Goal: Download file/media

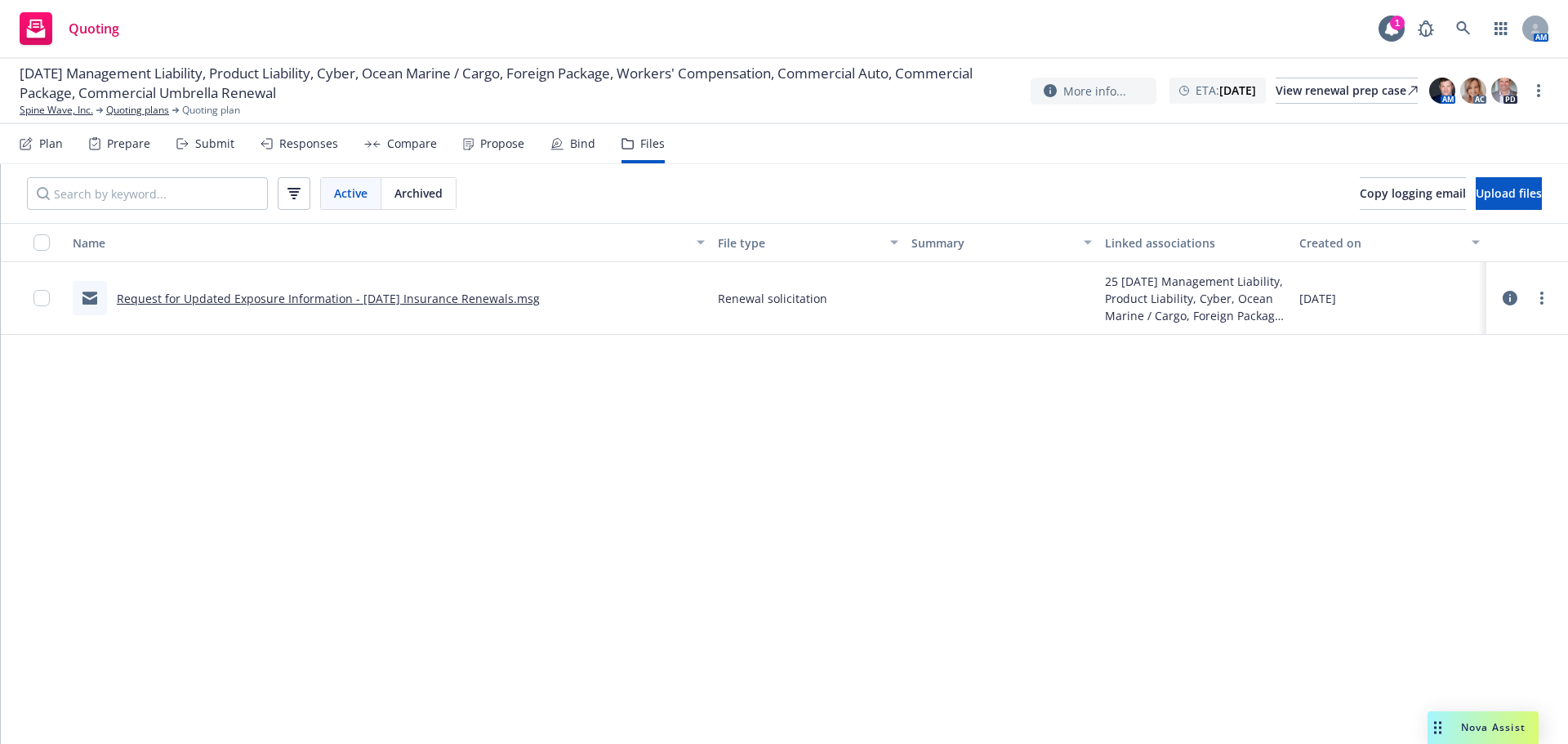
click at [1387, 30] on icon at bounding box center [1391, 28] width 13 height 15
click at [1462, 23] on icon at bounding box center [1463, 28] width 14 height 14
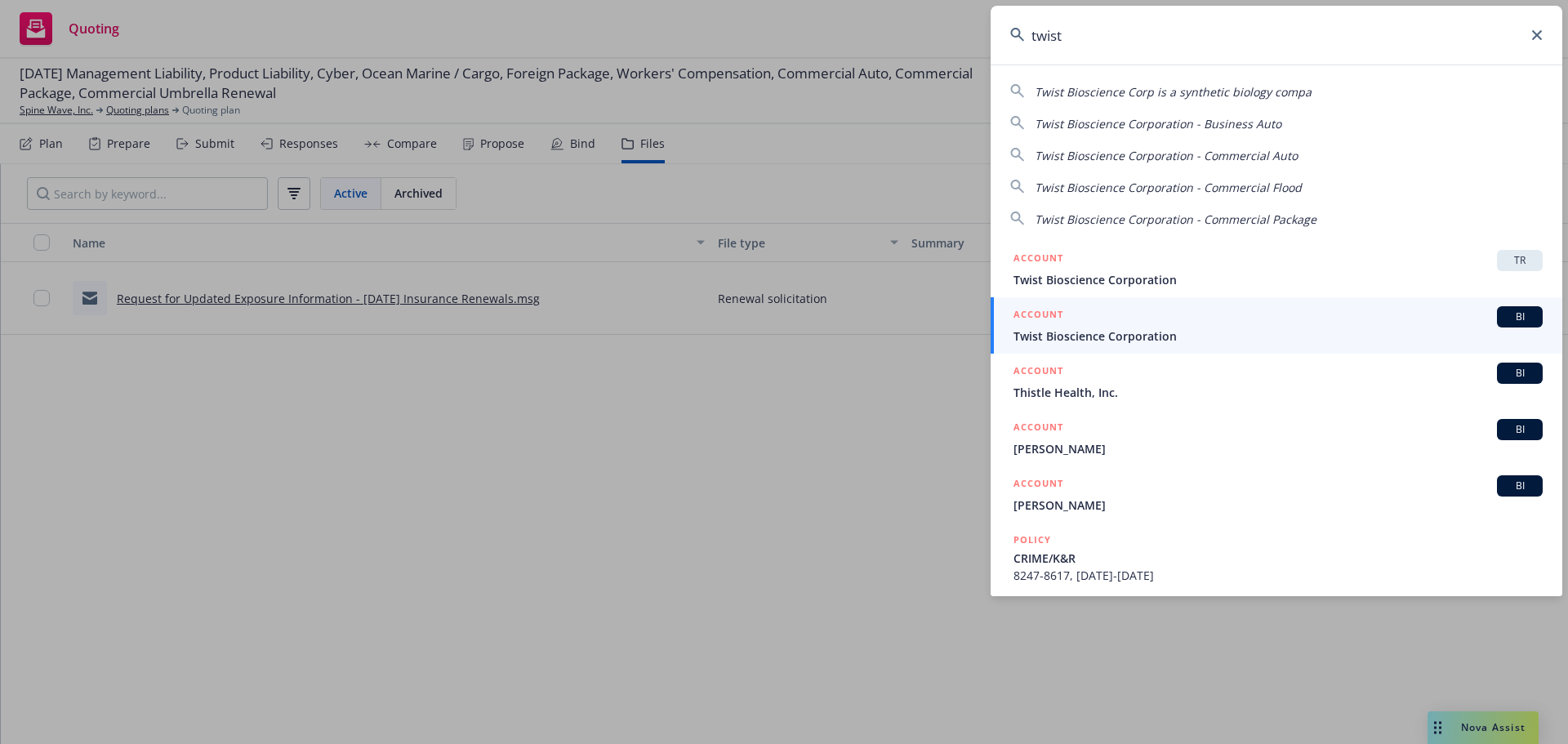
type input "twist"
click at [1101, 337] on span "Twist Bioscience Corporation" at bounding box center [1278, 336] width 529 height 17
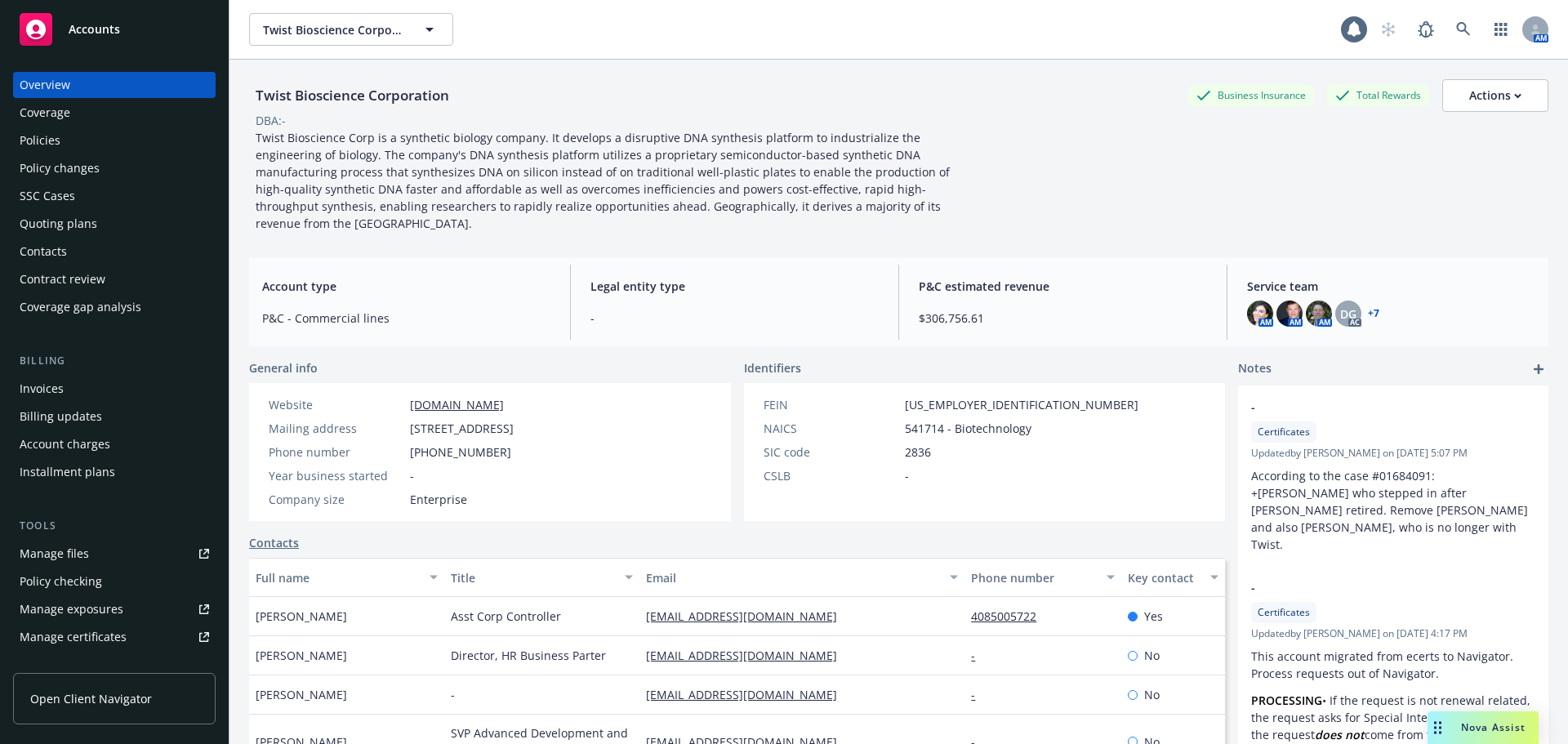
click at [29, 143] on div "Policies" at bounding box center [40, 140] width 41 height 26
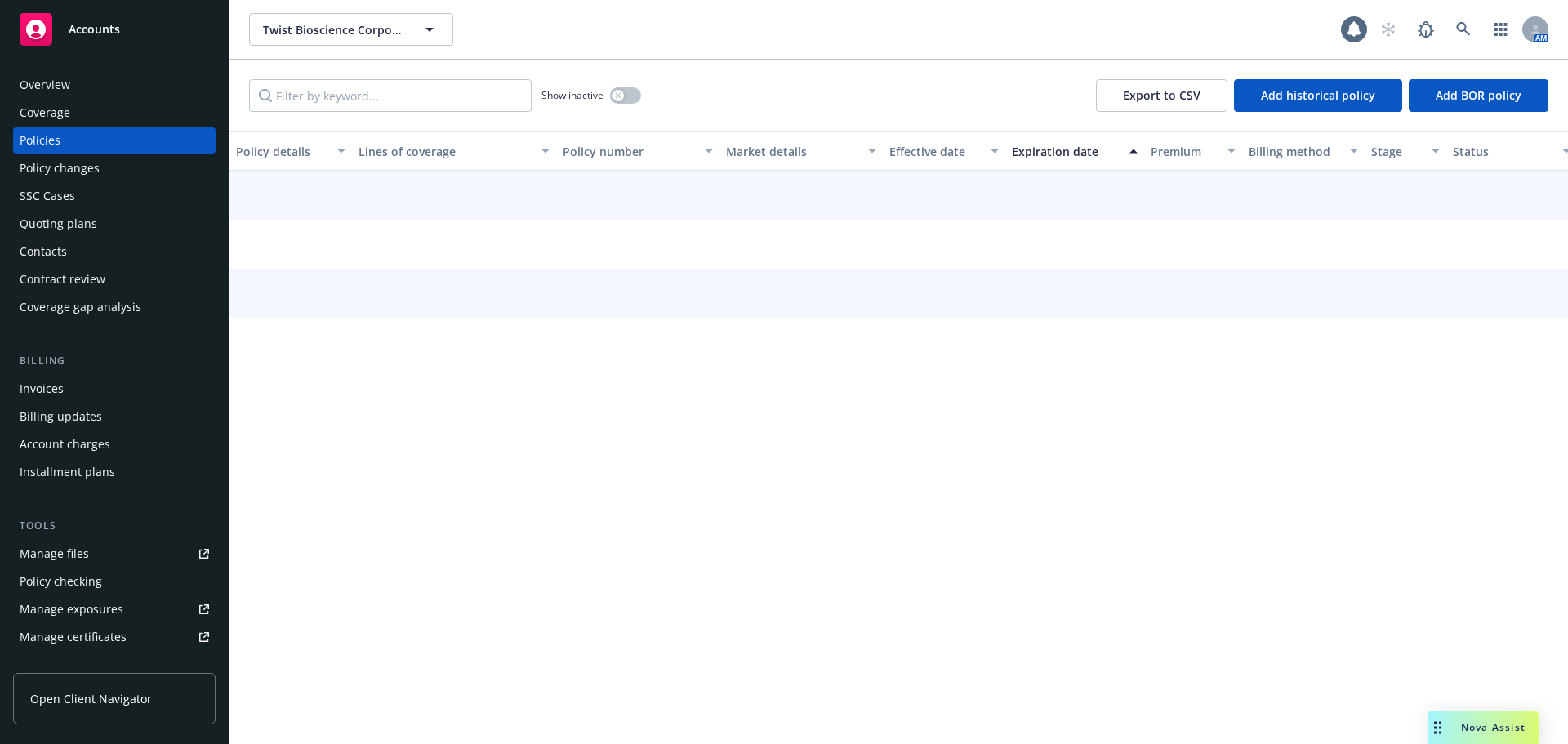
click at [67, 383] on div "Invoices" at bounding box center [115, 389] width 190 height 26
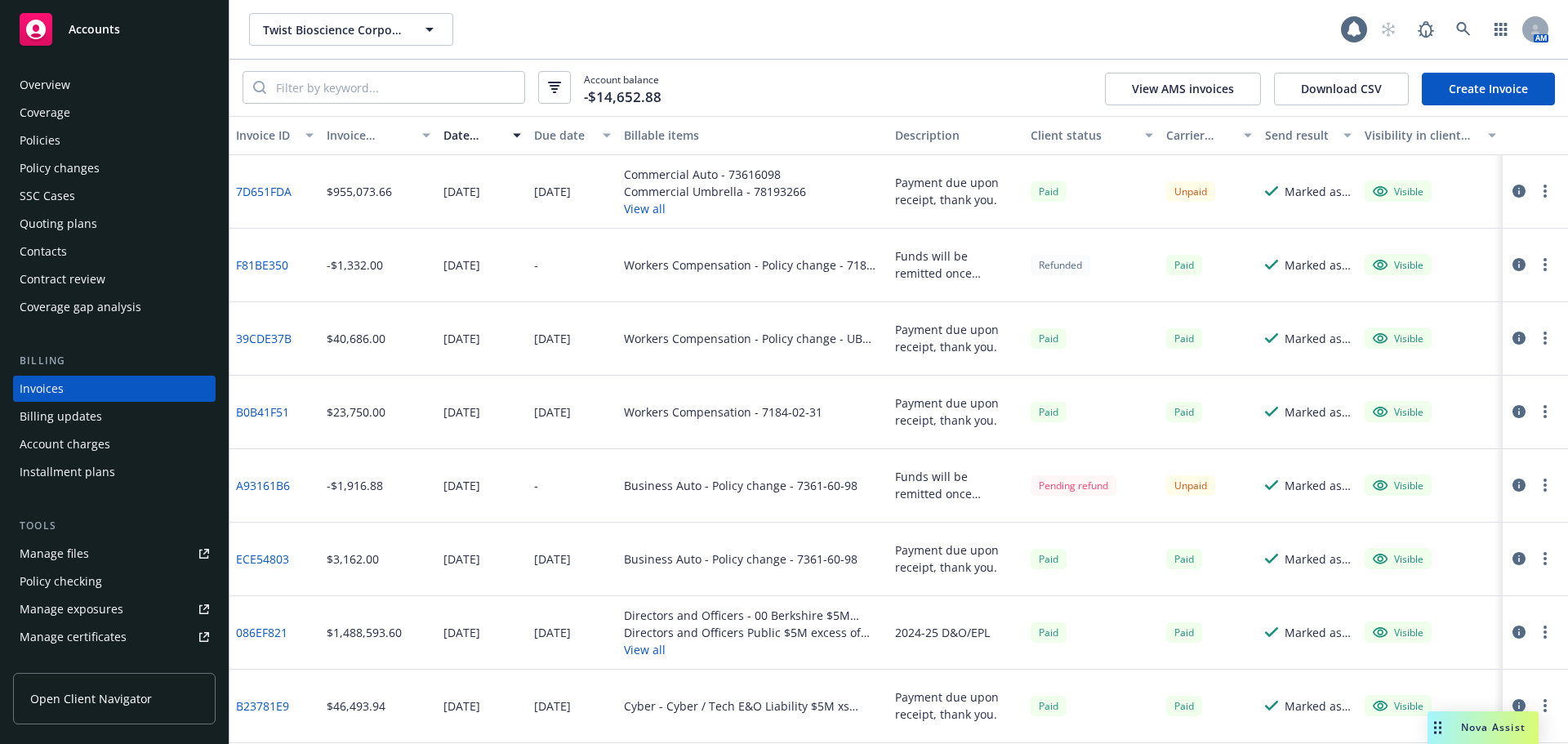
click at [359, 132] on div "Invoice amount" at bounding box center [369, 135] width 86 height 17
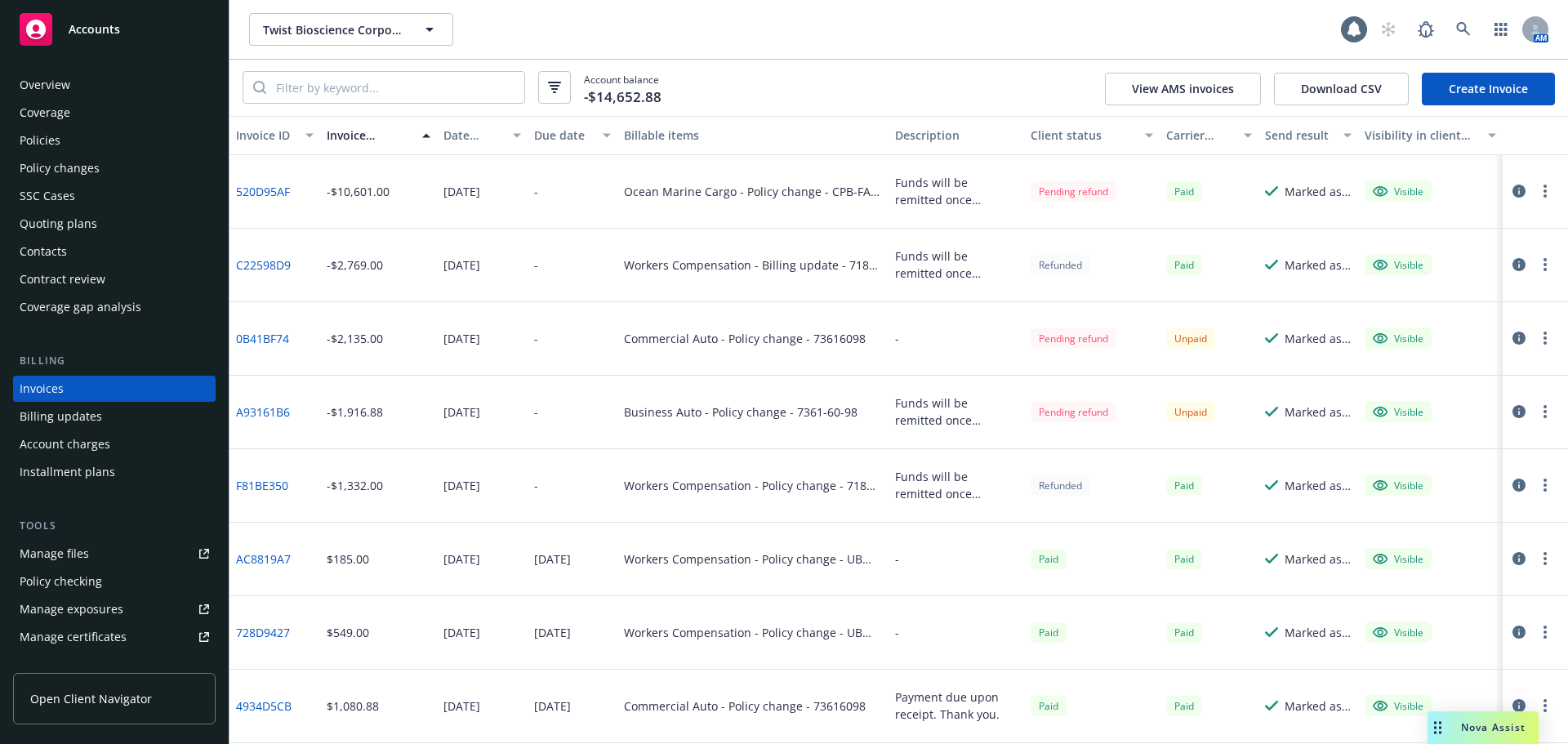
click at [358, 134] on div "Invoice amount" at bounding box center [369, 135] width 86 height 17
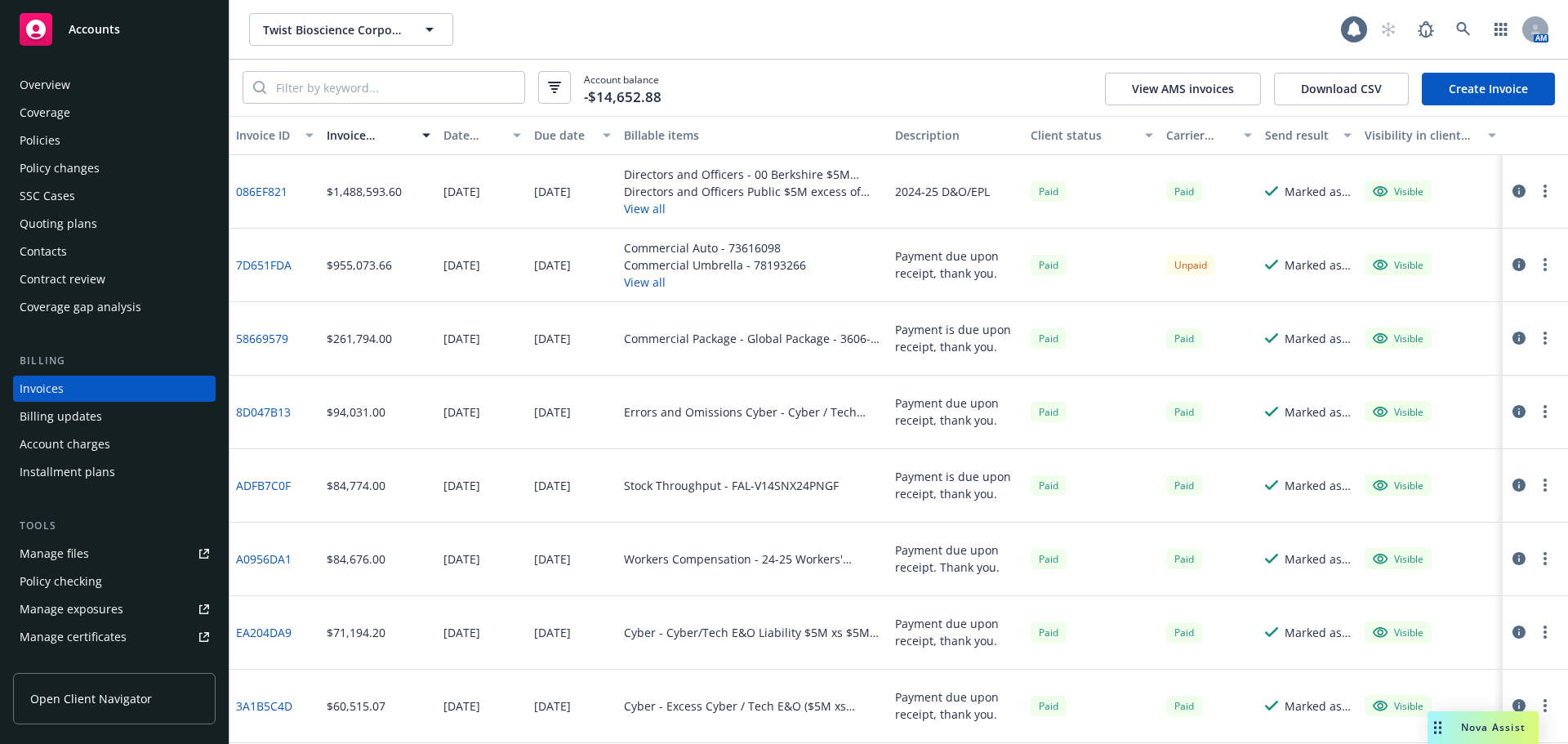
click at [634, 283] on button "View all" at bounding box center [715, 282] width 182 height 17
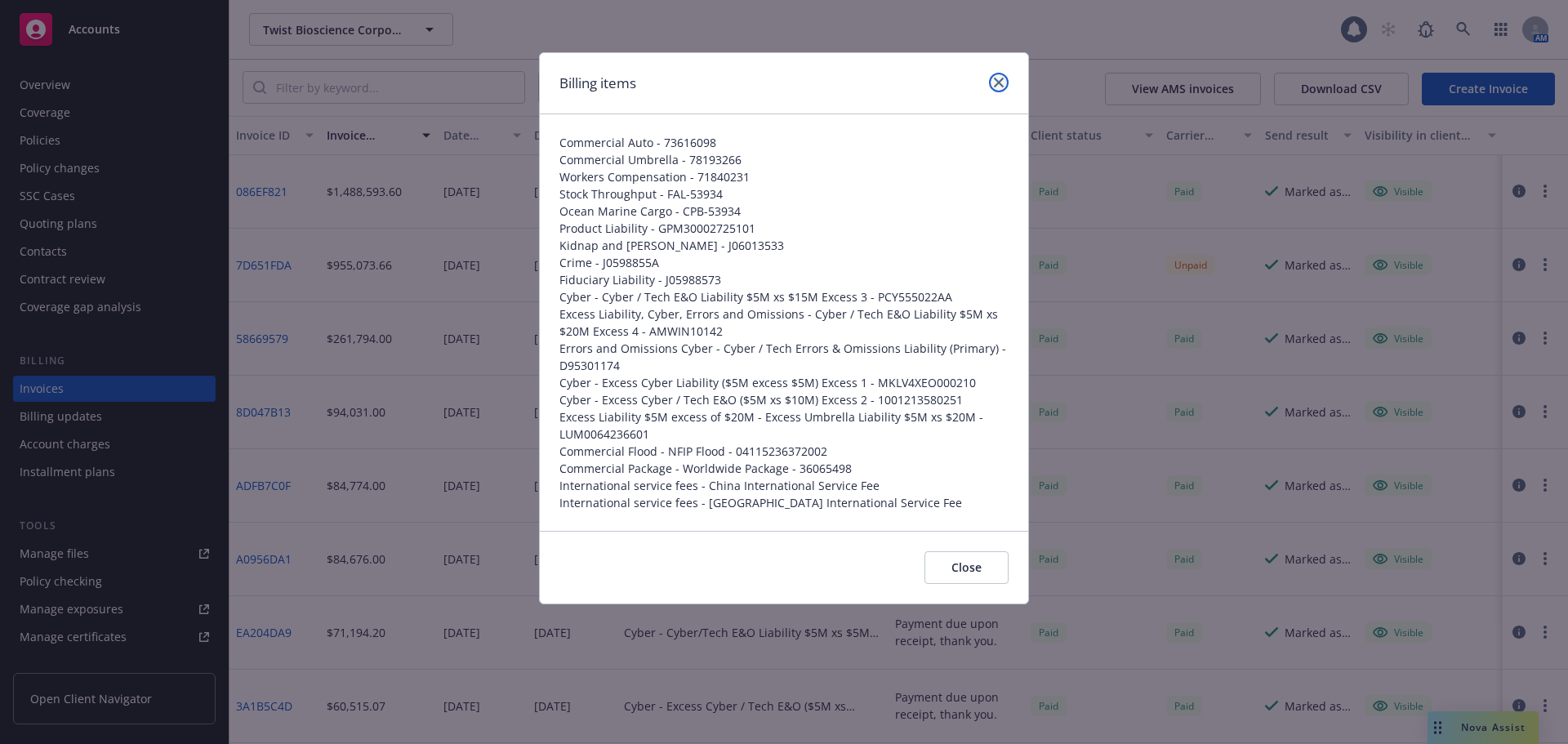
click at [1007, 84] on link "close" at bounding box center [999, 82] width 20 height 20
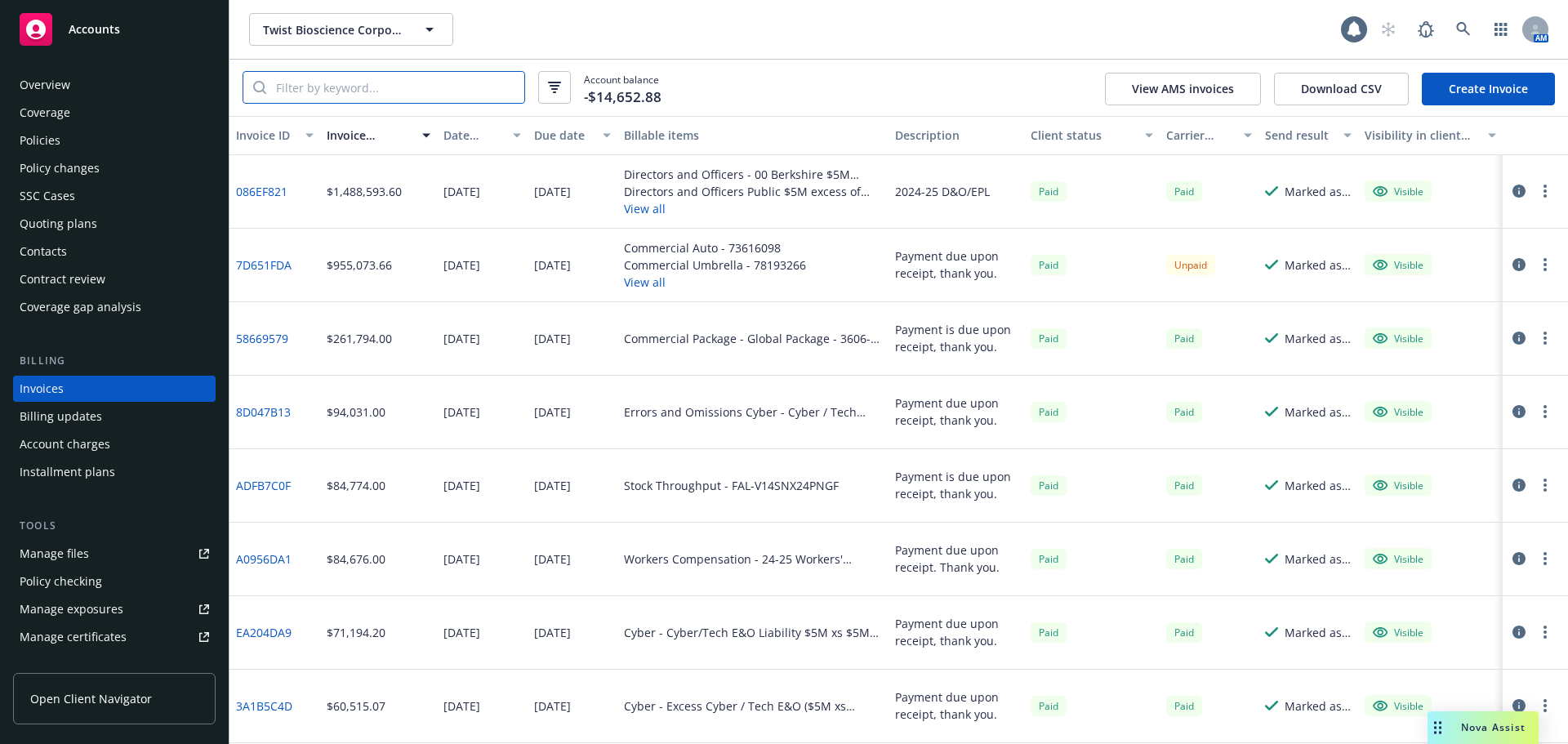
click at [325, 86] on input "search" at bounding box center [395, 88] width 258 height 31
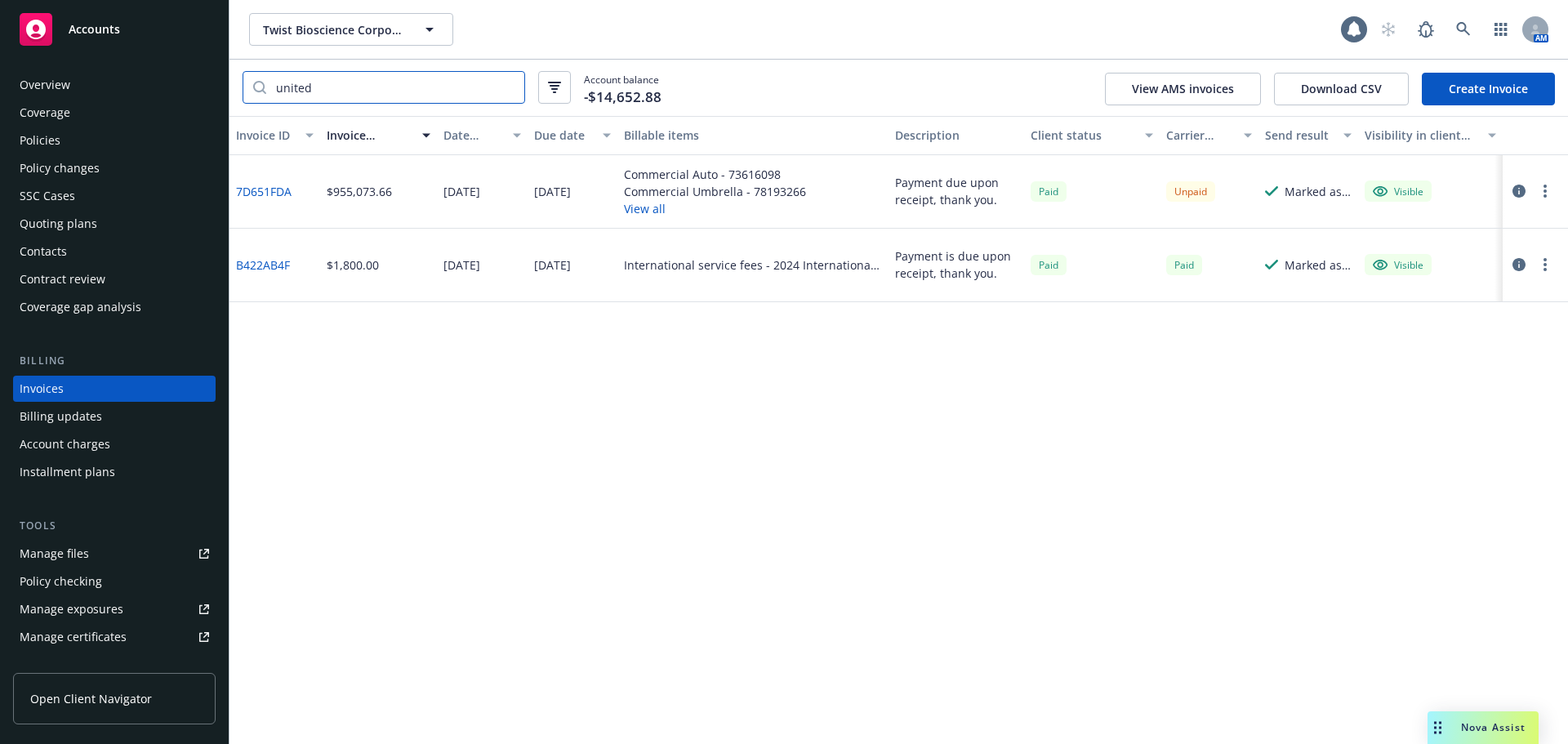
type input "united"
click at [652, 210] on button "View all" at bounding box center [715, 209] width 182 height 17
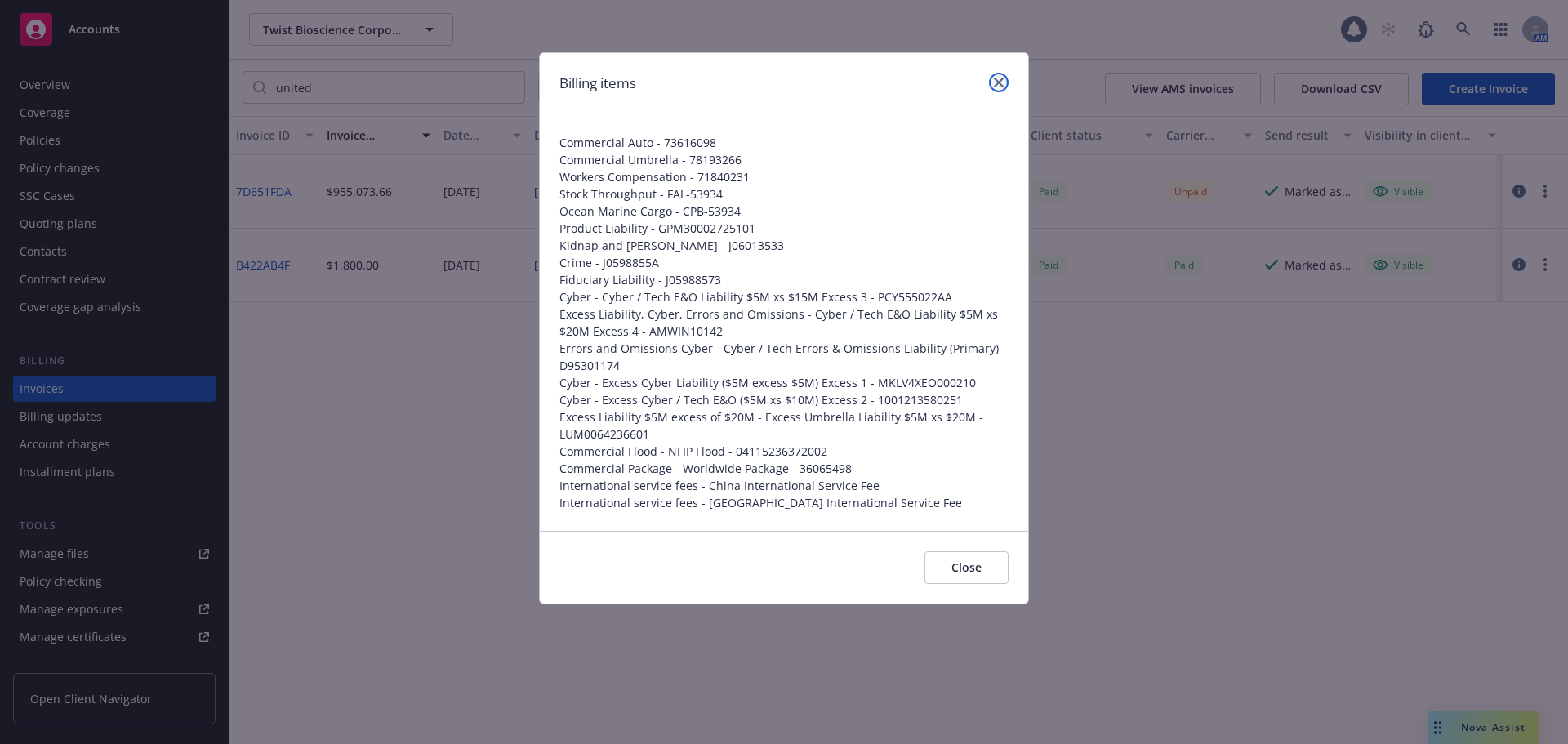
click at [998, 83] on icon "close" at bounding box center [998, 82] width 10 height 10
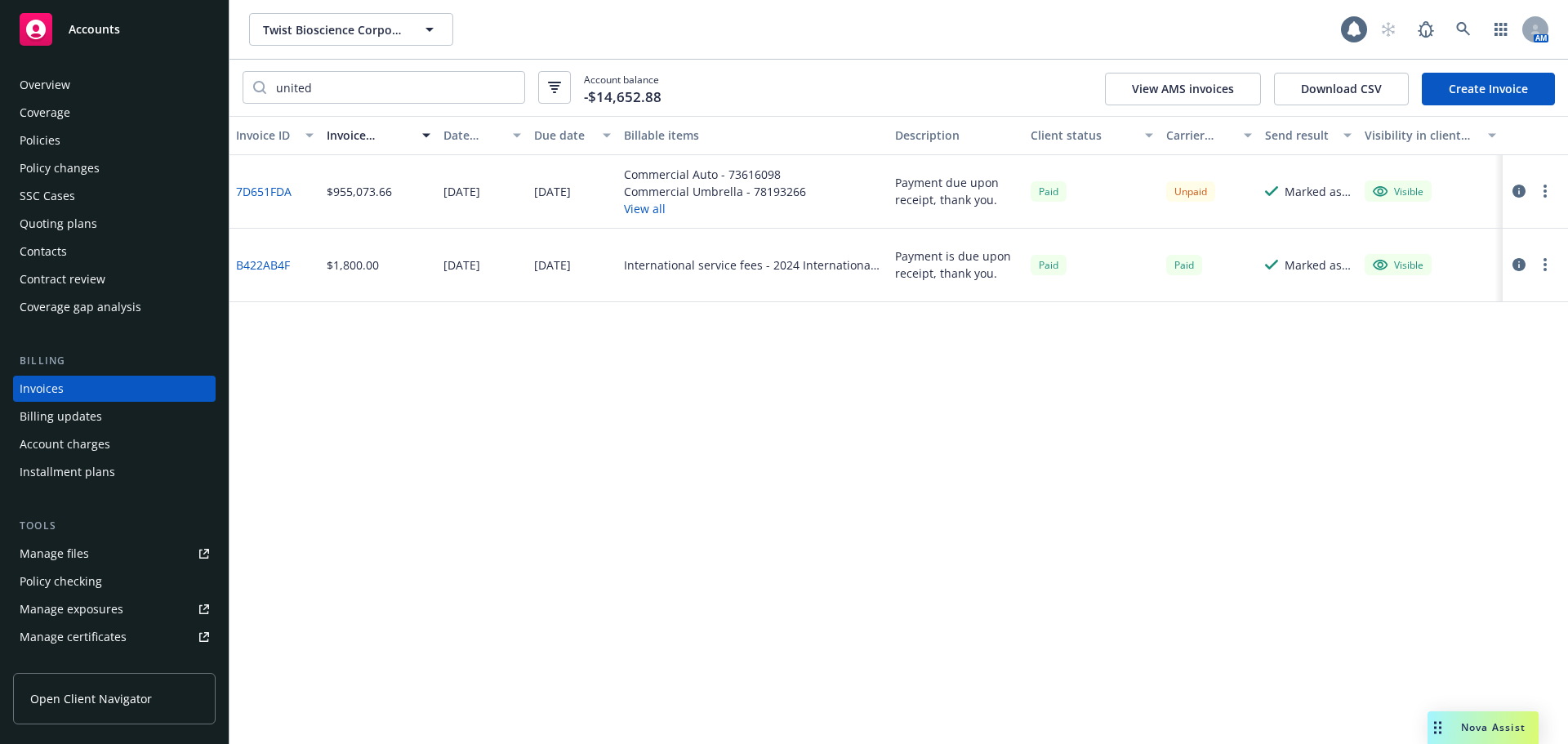
click at [77, 554] on div "Manage files" at bounding box center [55, 554] width 70 height 26
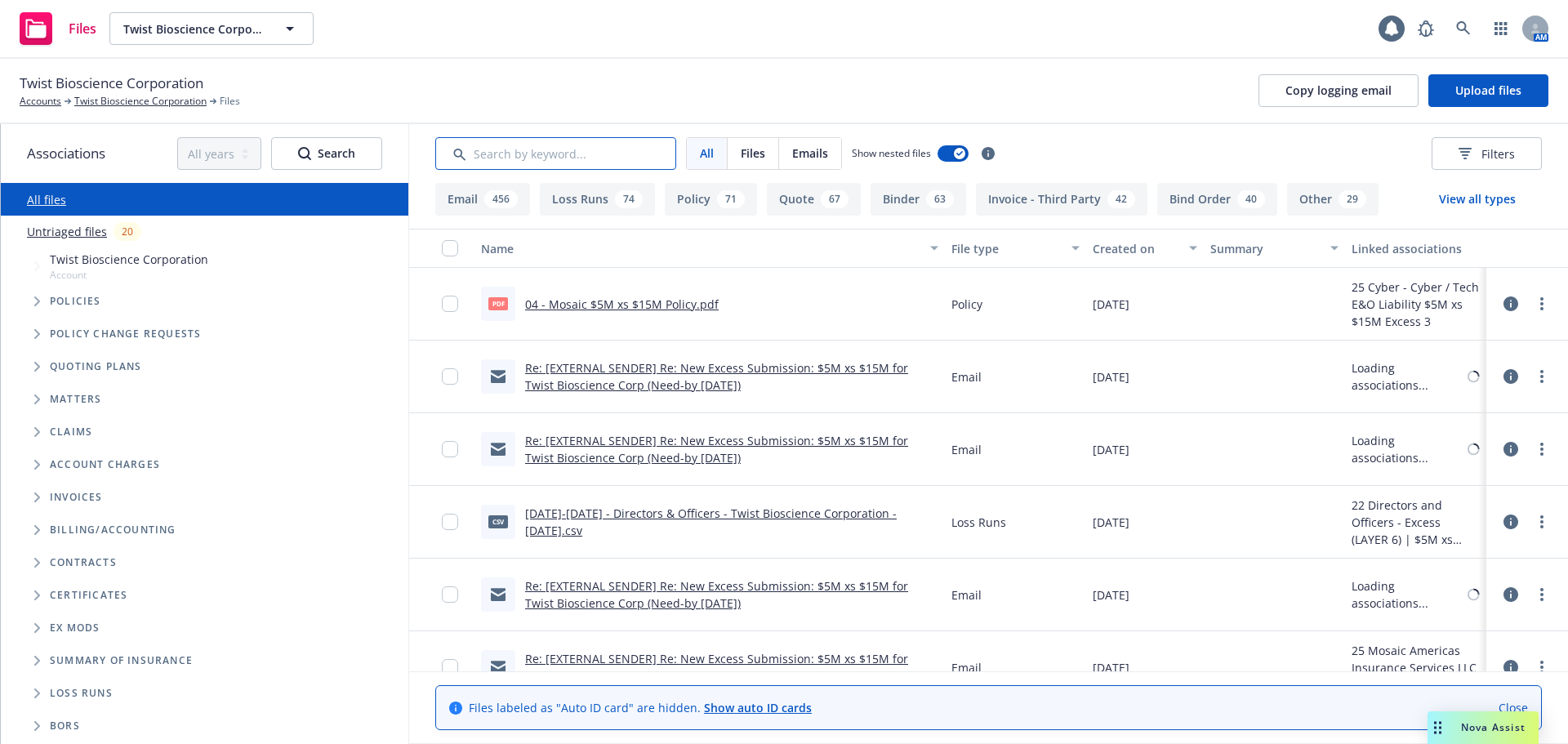
click at [493, 151] on input "Search by keyword..." at bounding box center [555, 154] width 241 height 33
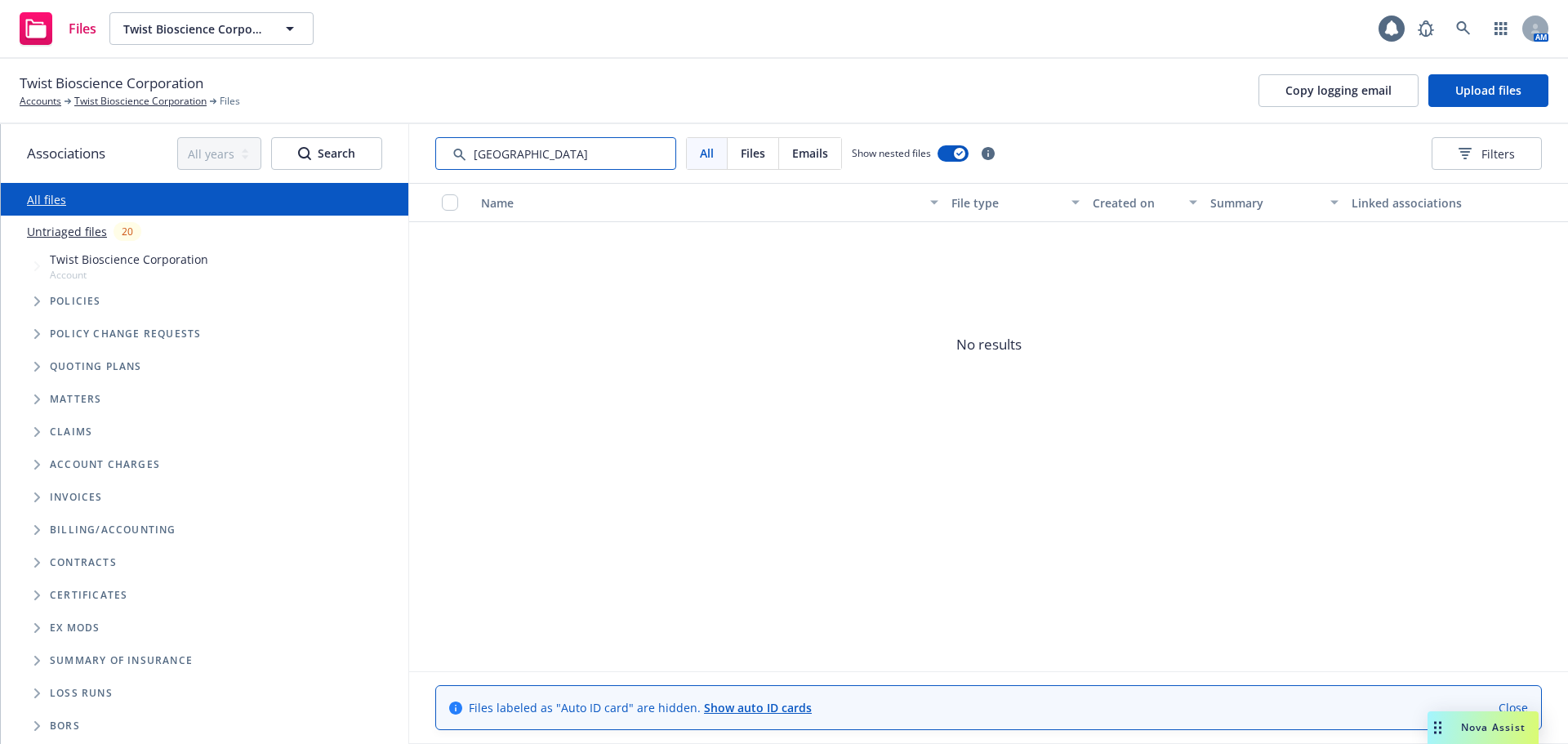
drag, startPoint x: 629, startPoint y: 152, endPoint x: 258, endPoint y: 119, distance: 372.5
click at [263, 121] on div "Twist Bioscience Corporation Accounts Twist Bioscience Corporation Files Copy l…" at bounding box center [784, 402] width 1568 height 686
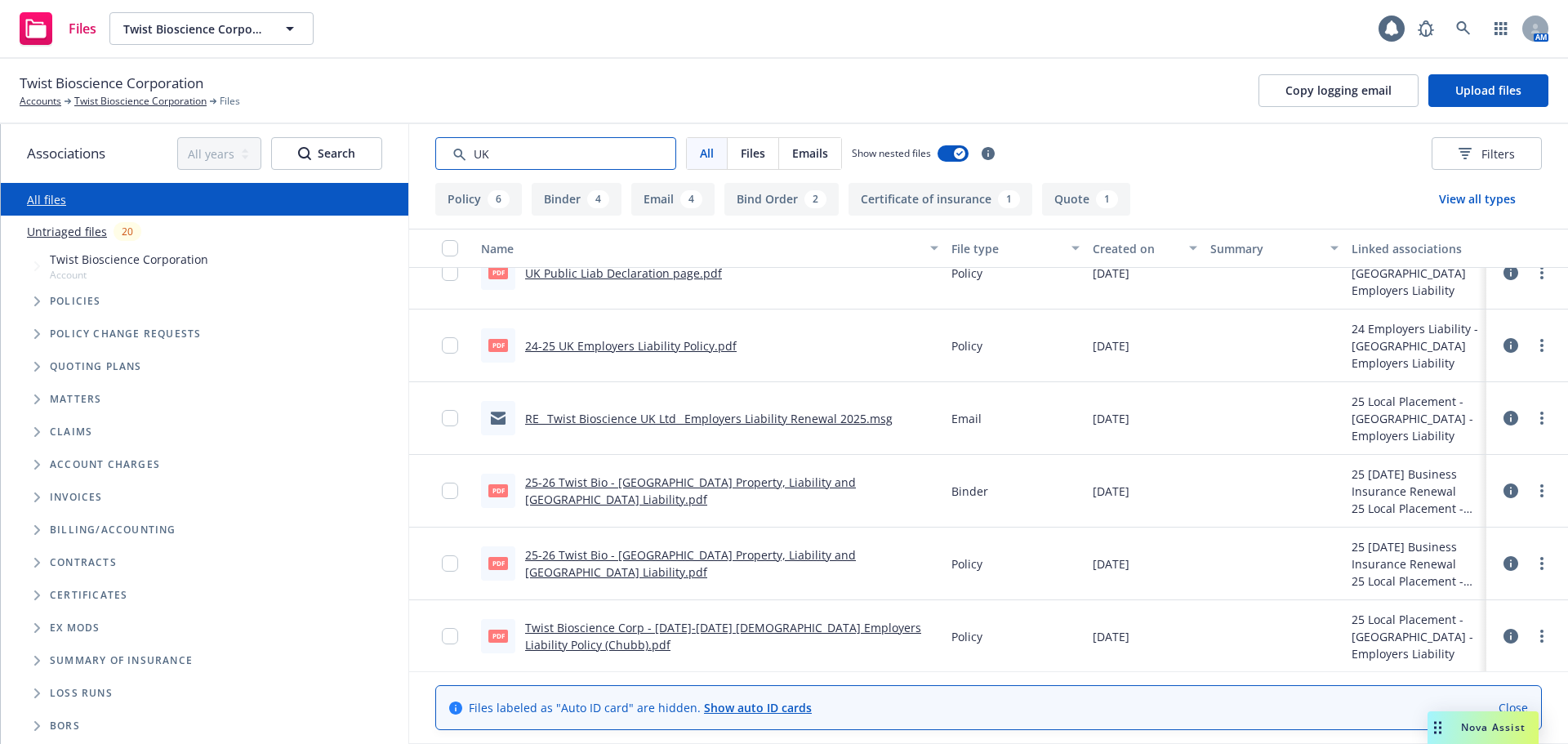
scroll to position [168, 0]
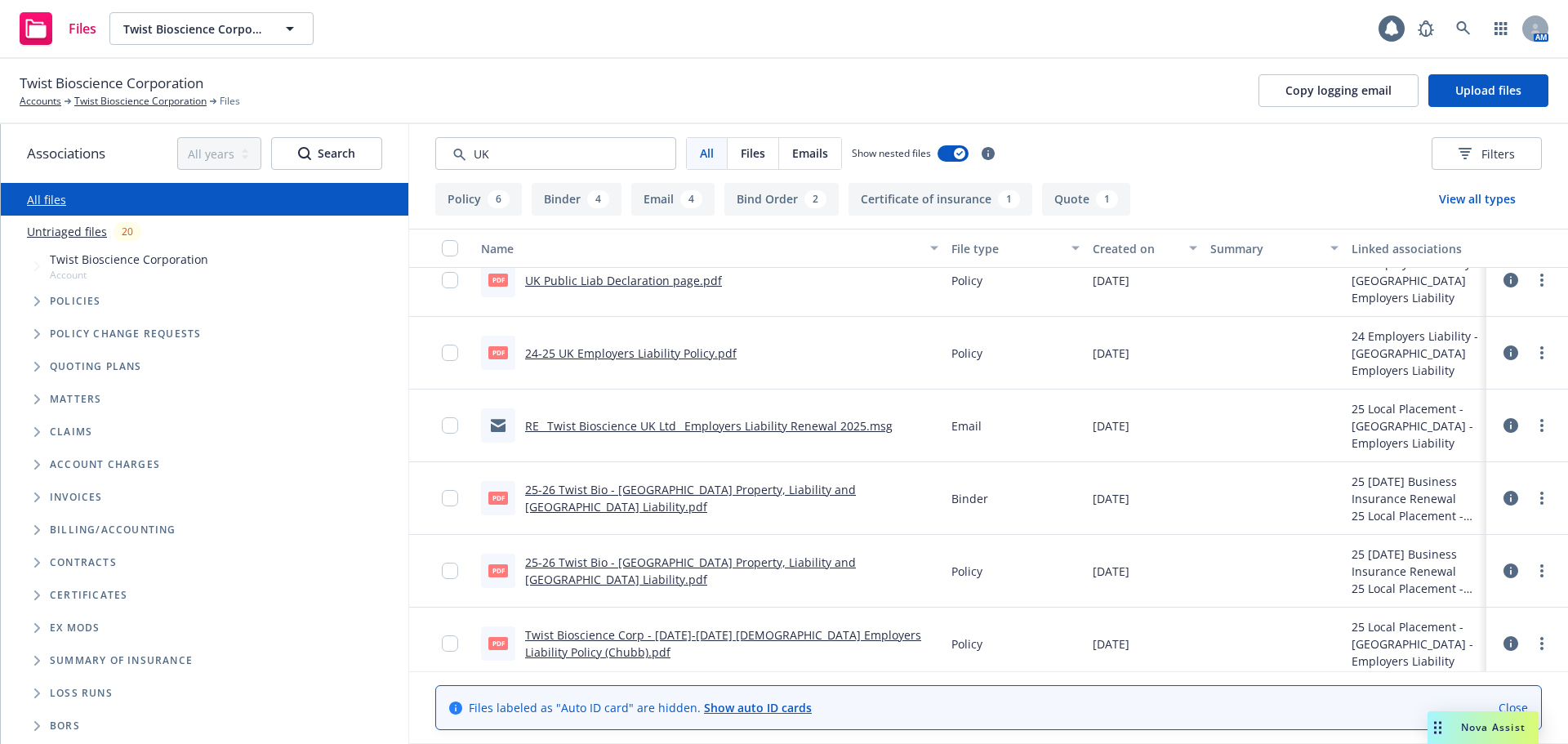
click at [802, 422] on link "RE_ Twist Bioscience UK Ltd_ Employers Liability Renewal 2025.msg" at bounding box center [709, 426] width 367 height 16
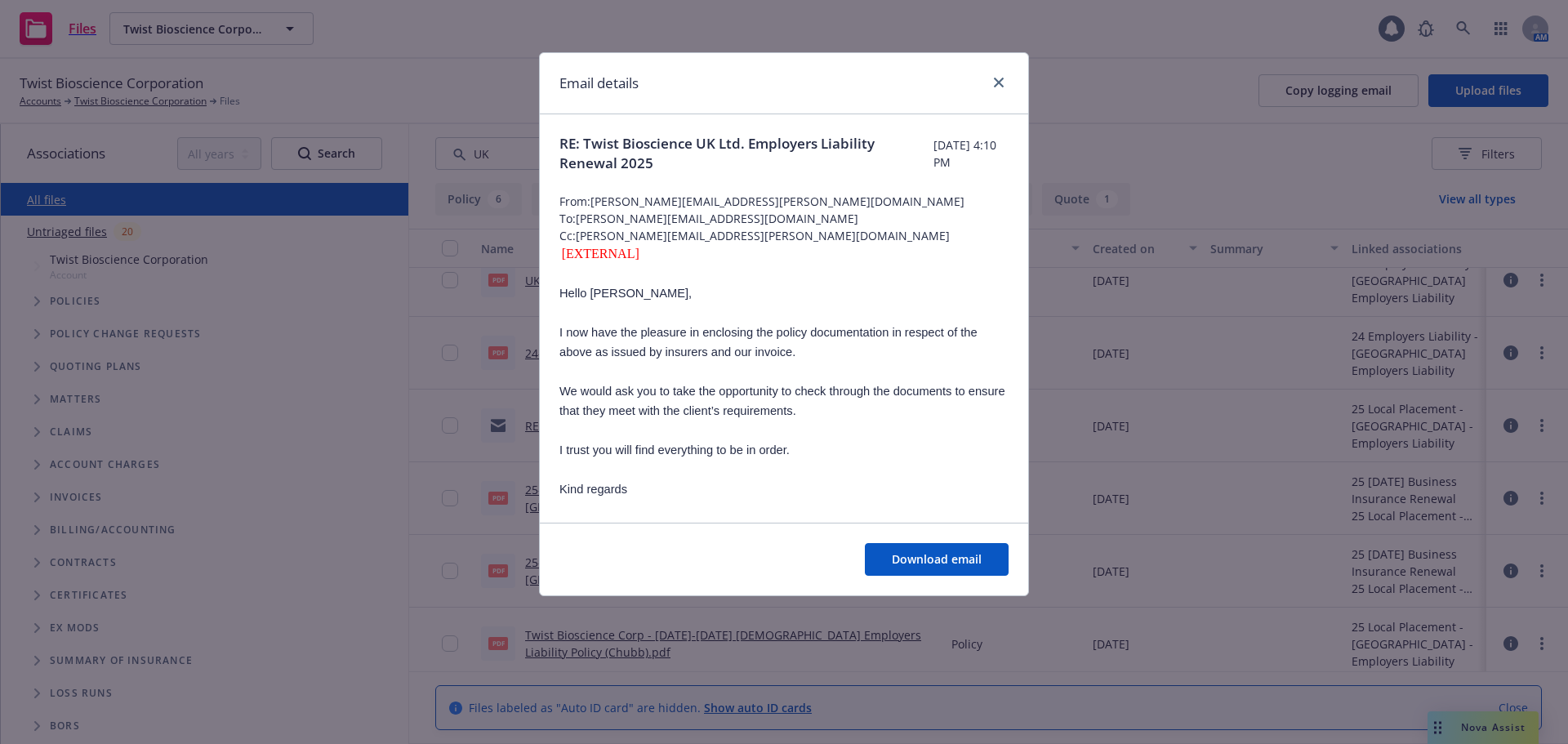
click at [1006, 74] on div at bounding box center [995, 83] width 26 height 21
click at [1015, 76] on div "Email details" at bounding box center [784, 84] width 488 height 61
click at [999, 82] on icon "close" at bounding box center [998, 82] width 10 height 10
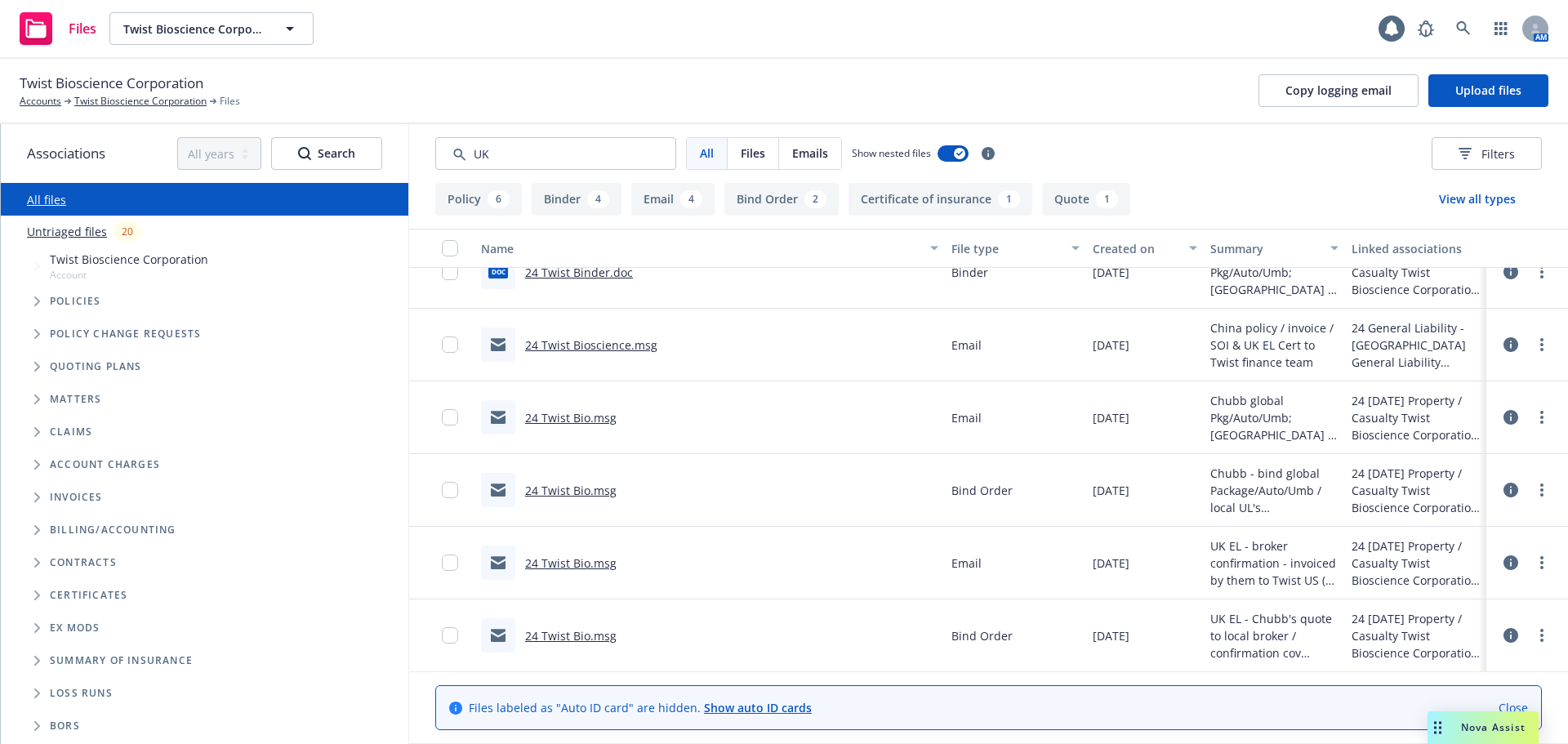
scroll to position [896, 0]
drag, startPoint x: 1204, startPoint y: 574, endPoint x: 1295, endPoint y: 577, distance: 91.0
click at [1295, 577] on span "UK EL - broker confirmation - invoiced by them to Twist US (VP Finance)" at bounding box center [1274, 562] width 128 height 51
click at [1282, 572] on span "UK EL - broker confirmation - invoiced by them to Twist US (VP Finance)" at bounding box center [1274, 562] width 128 height 51
click at [589, 559] on link "24 Twist Bio.msg" at bounding box center [570, 563] width 91 height 16
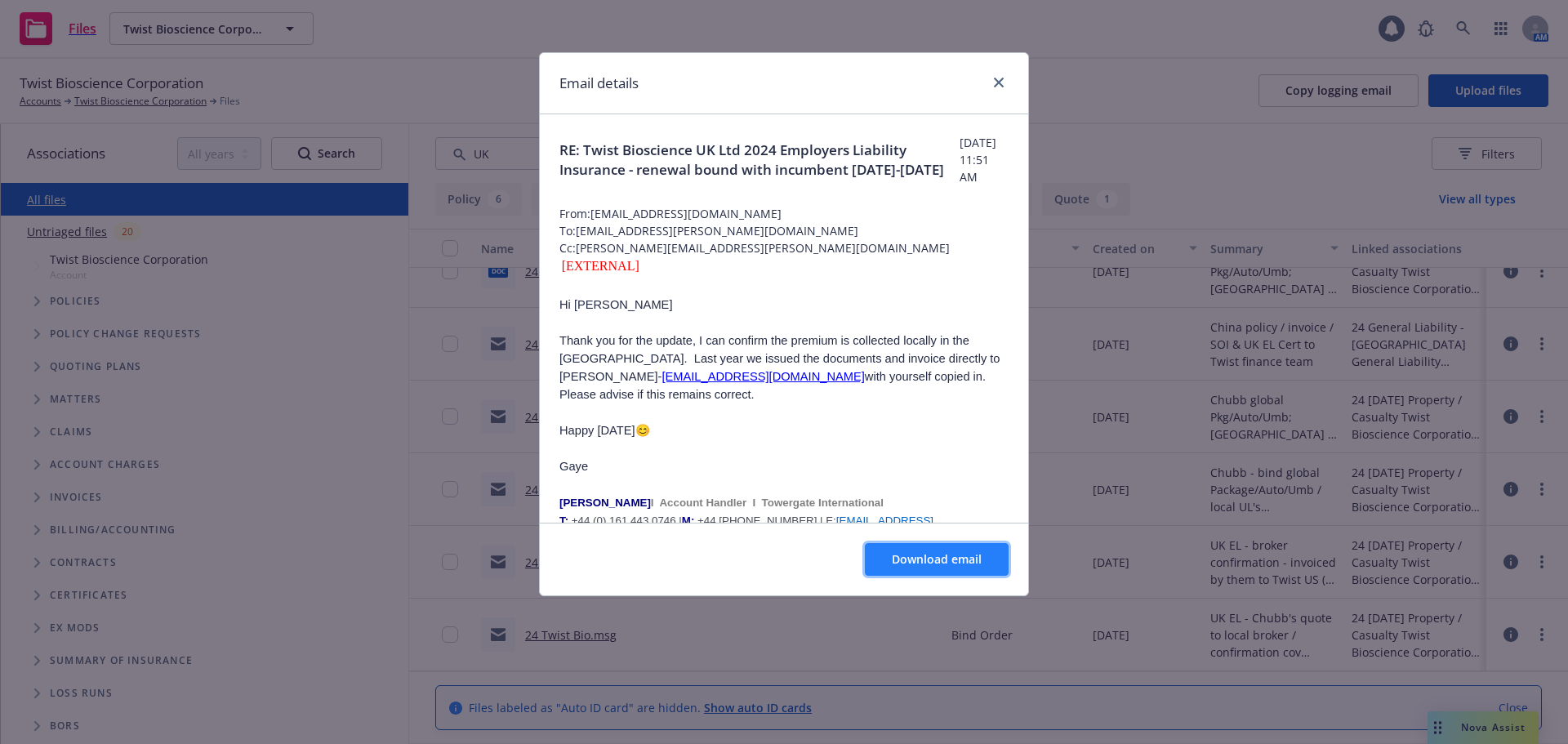
click at [931, 555] on span "Download email" at bounding box center [936, 559] width 90 height 16
click at [993, 80] on icon "close" at bounding box center [998, 82] width 10 height 10
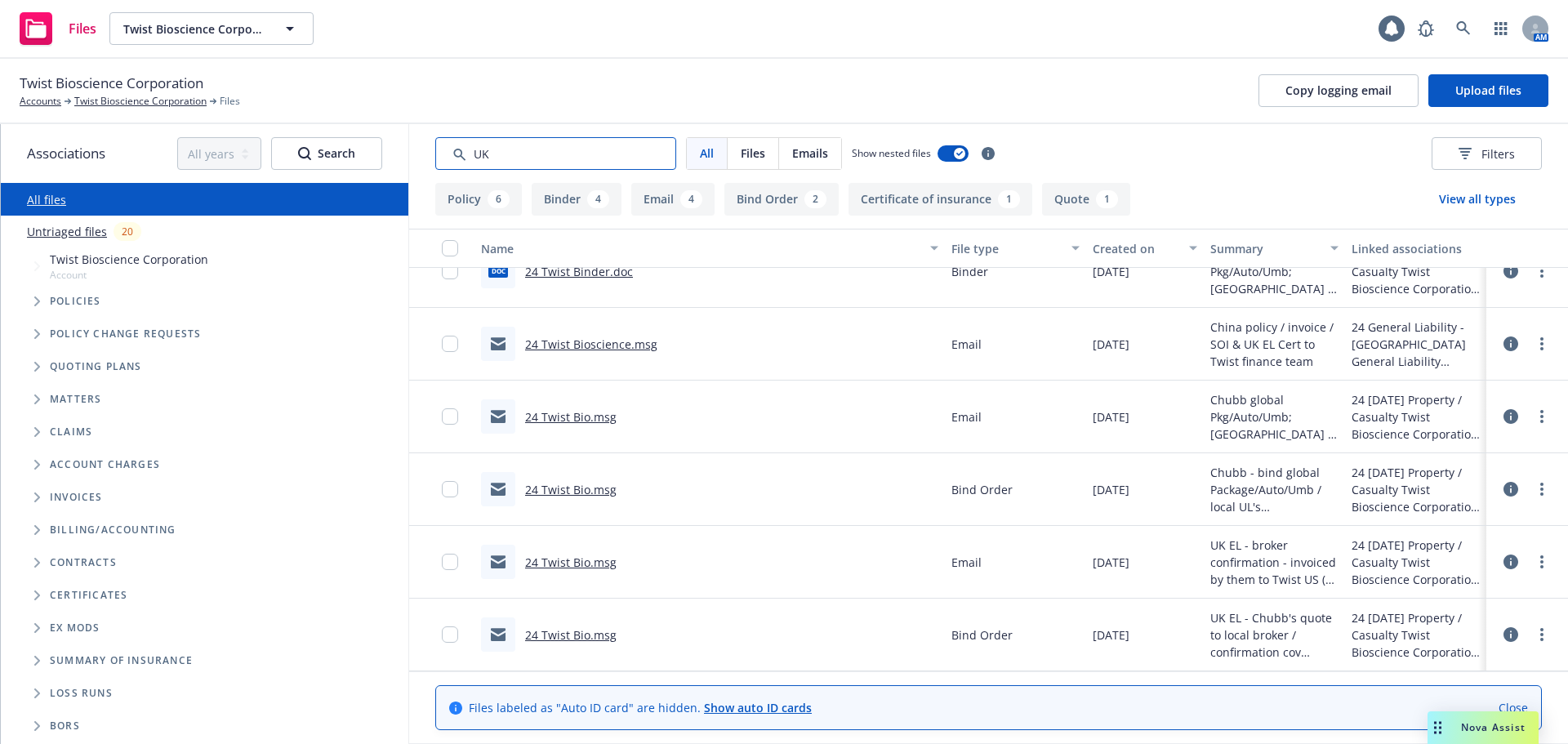
click at [516, 150] on input "Search by keyword..." at bounding box center [555, 154] width 241 height 33
drag, startPoint x: 528, startPoint y: 150, endPoint x: 388, endPoint y: 143, distance: 140.2
click at [388, 143] on div "Associations All years 2027 2026 2025 2024 2023 2022 2021 2020 2019 2018 2017 2…" at bounding box center [784, 435] width 1567 height 620
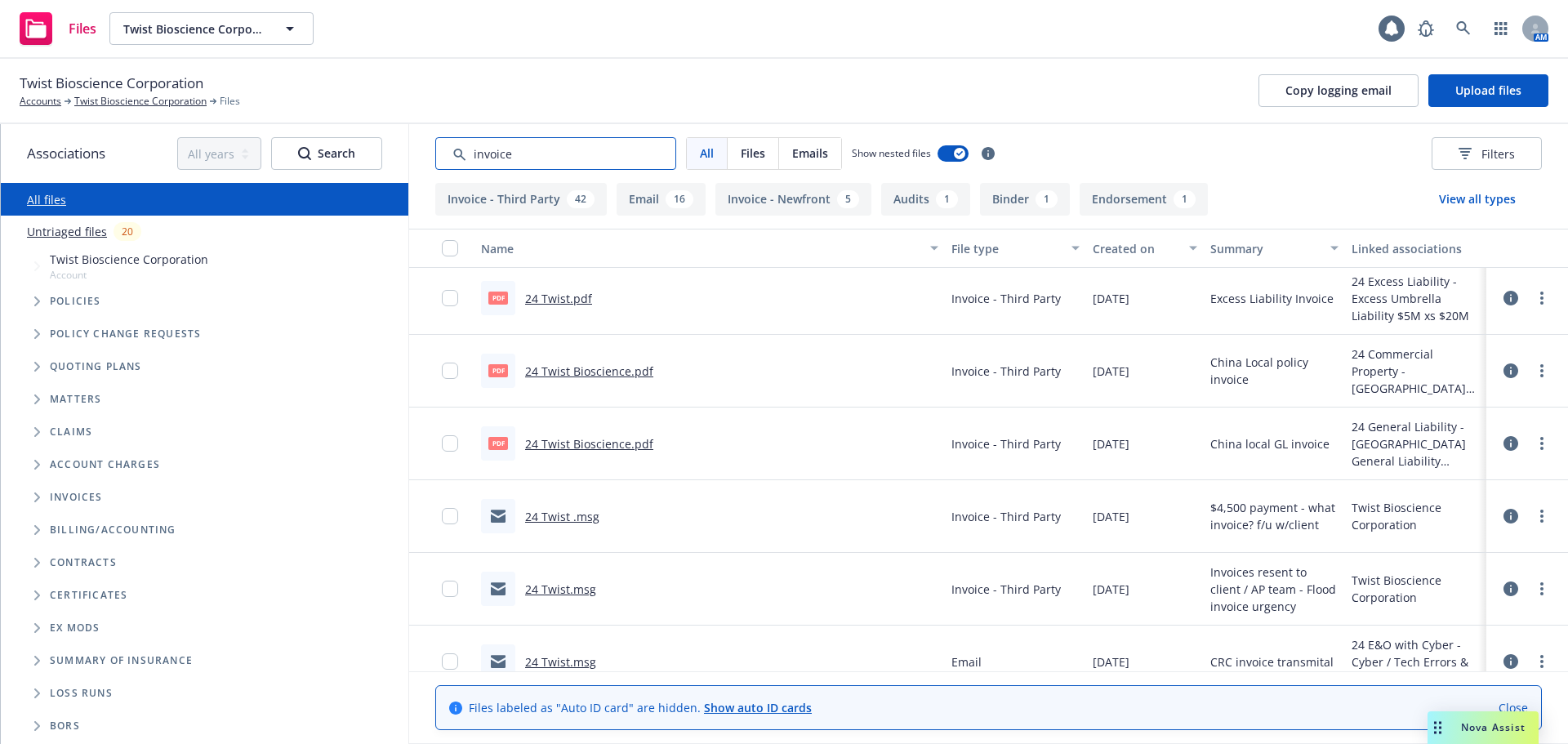
scroll to position [3827, 0]
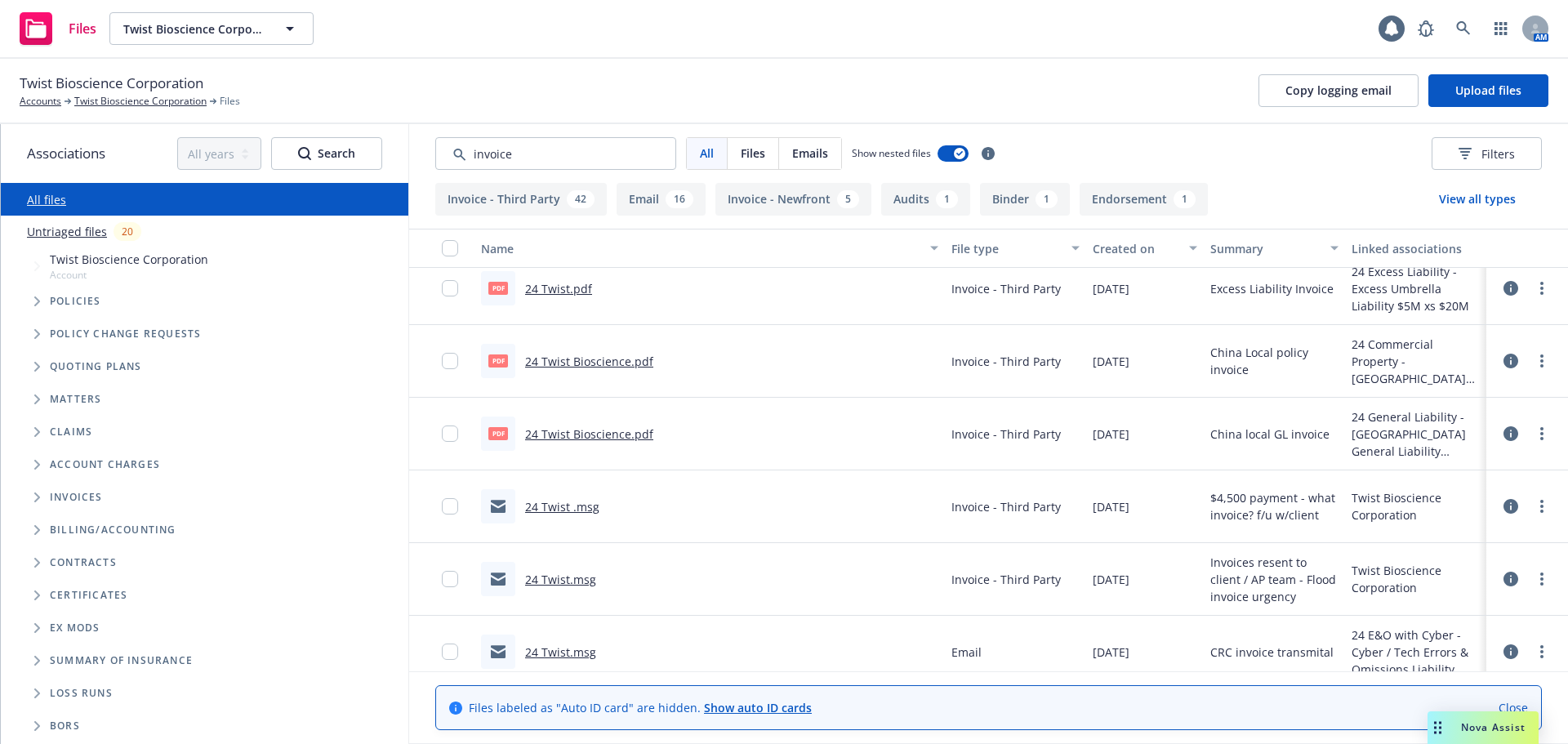
click at [563, 577] on link "24 Twist.msg" at bounding box center [561, 580] width 71 height 16
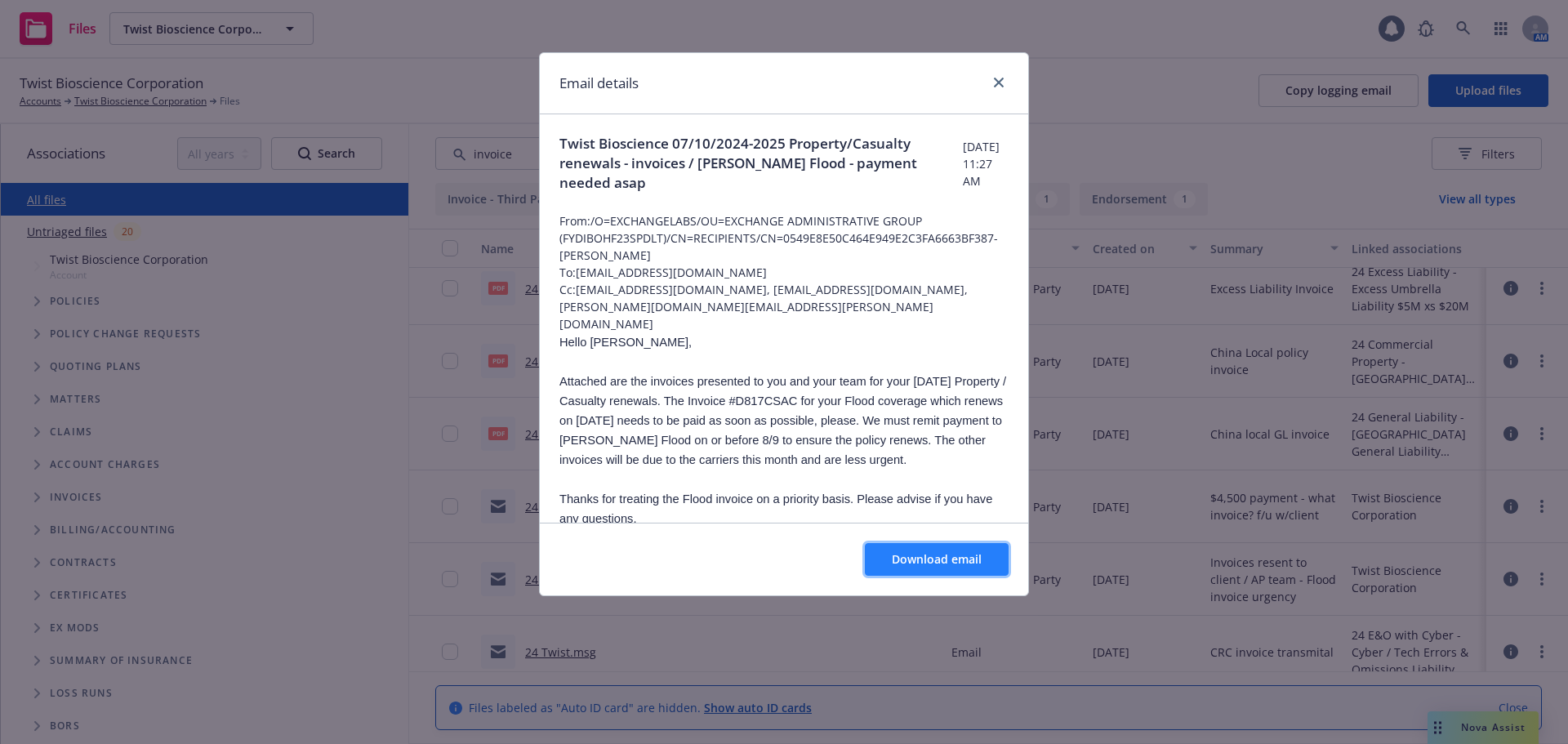
click at [939, 550] on button "Download email" at bounding box center [936, 560] width 144 height 33
click at [997, 82] on icon "close" at bounding box center [998, 82] width 10 height 10
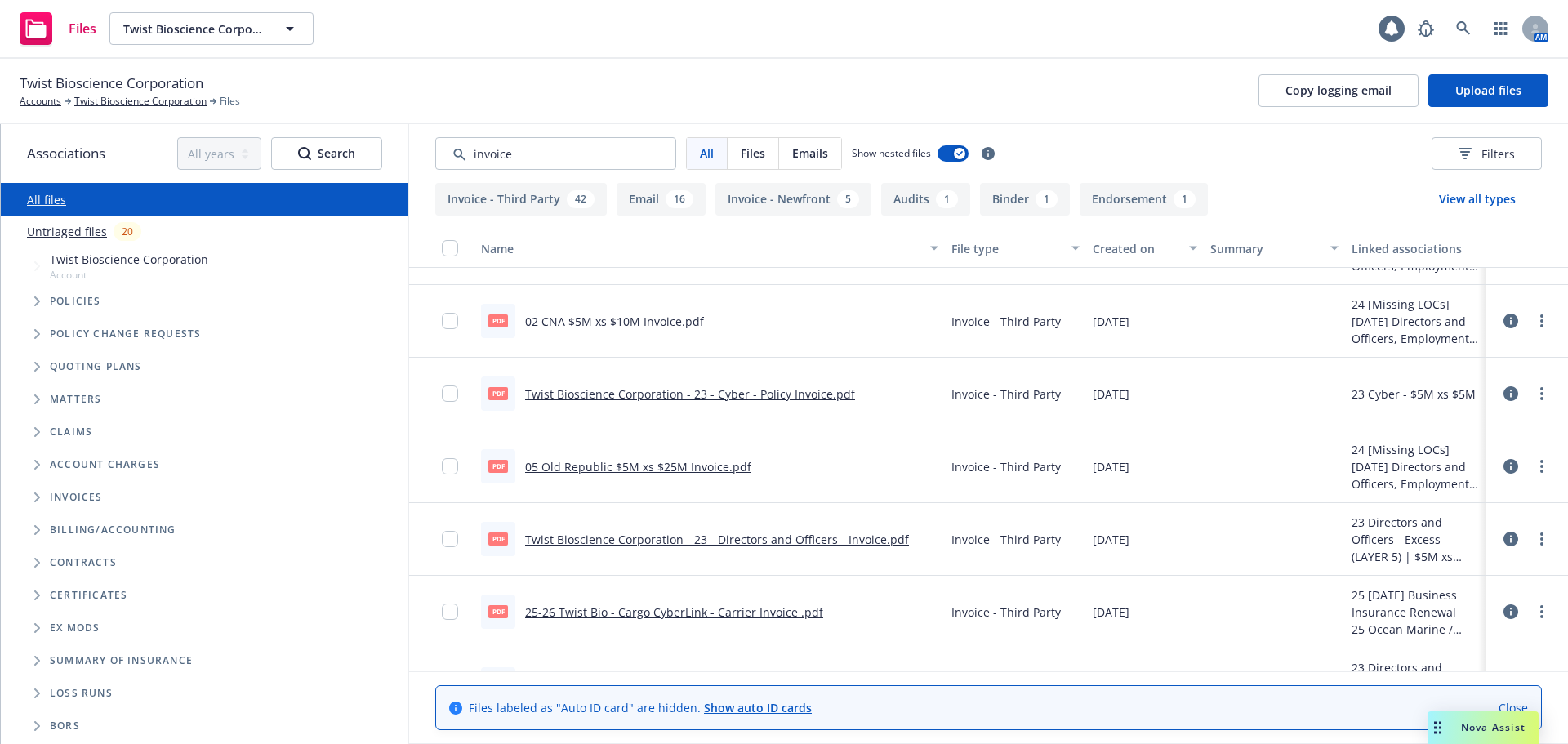
scroll to position [1160, 0]
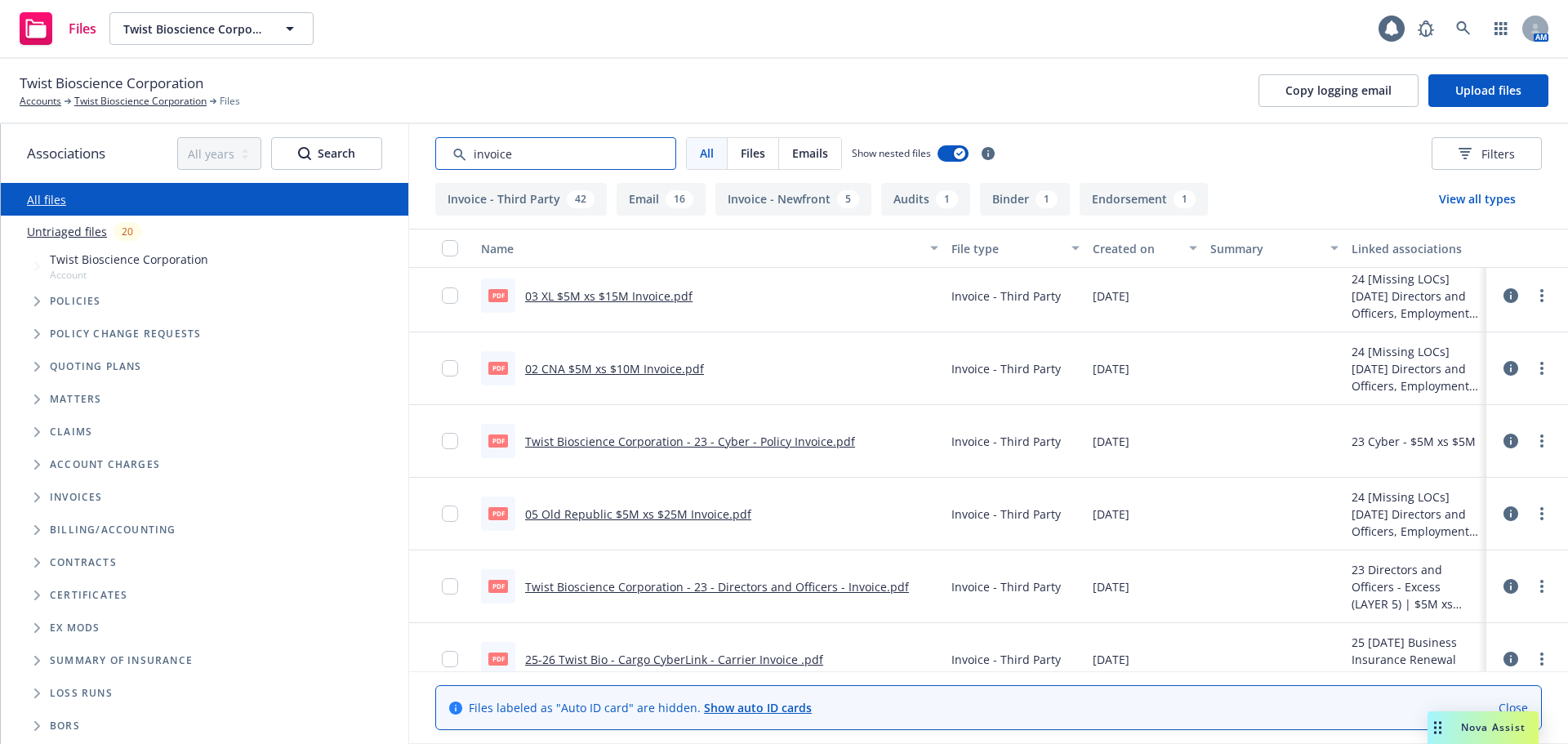
click at [585, 154] on input "Search by keyword..." at bounding box center [555, 154] width 241 height 33
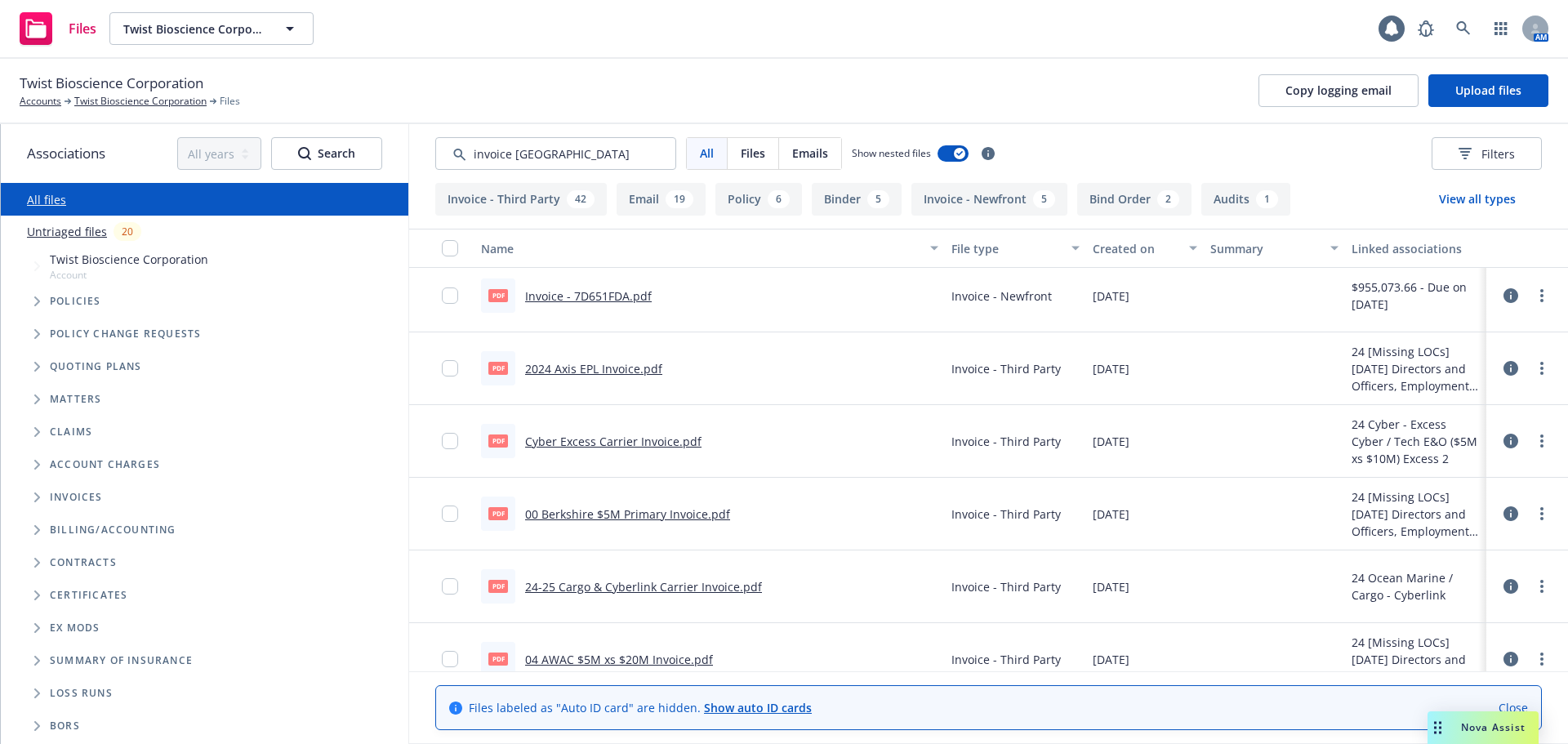
click at [525, 191] on button "Invoice - Third Party 42" at bounding box center [521, 200] width 172 height 33
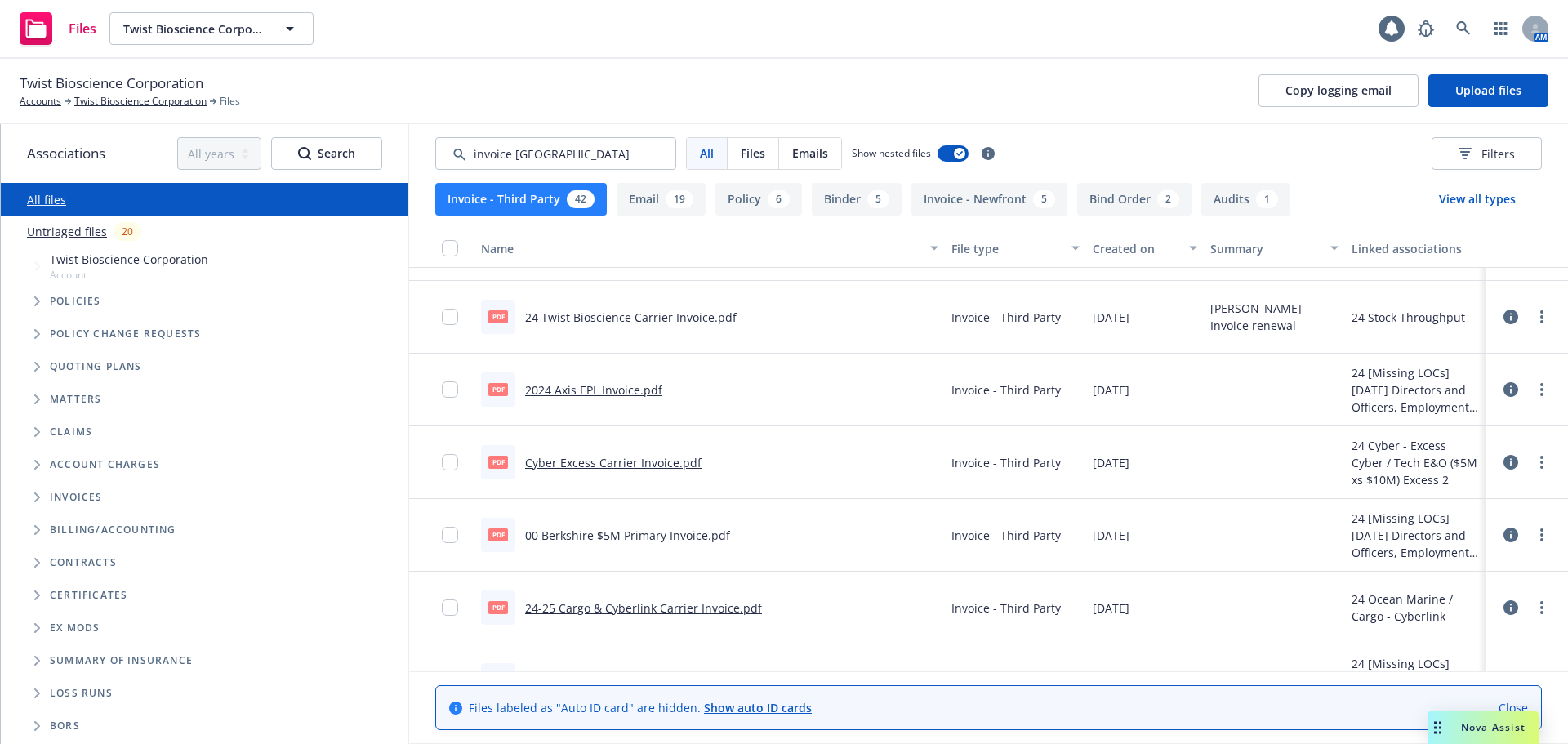
scroll to position [0, 0]
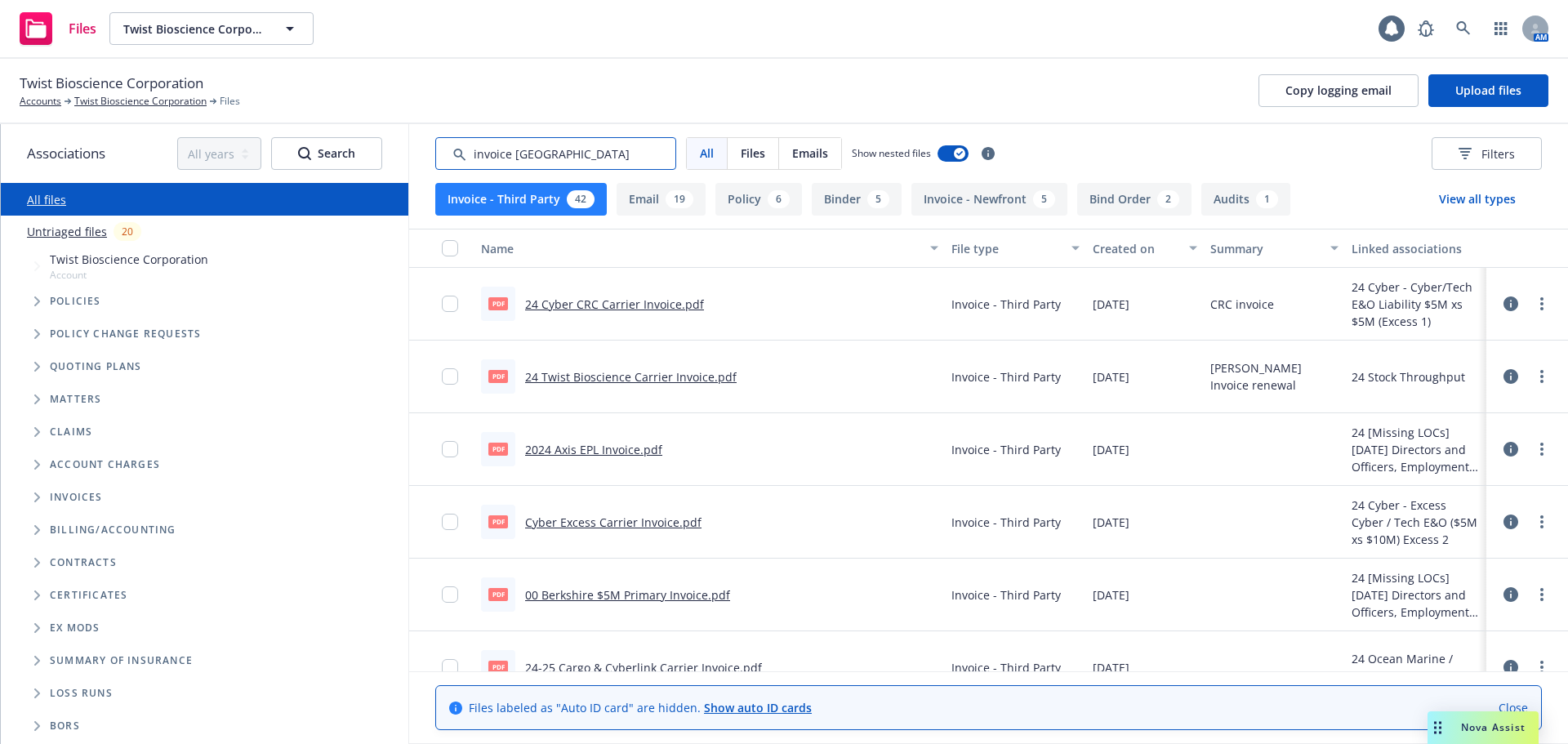
click at [548, 155] on input "Search by keyword..." at bounding box center [555, 154] width 241 height 33
drag, startPoint x: 553, startPoint y: 155, endPoint x: 0, endPoint y: 138, distance: 553.3
click at [0, 139] on div "Associations All years 2027 2026 2025 2024 2023 2022 2021 2020 2019 2018 2017 2…" at bounding box center [784, 435] width 1568 height 620
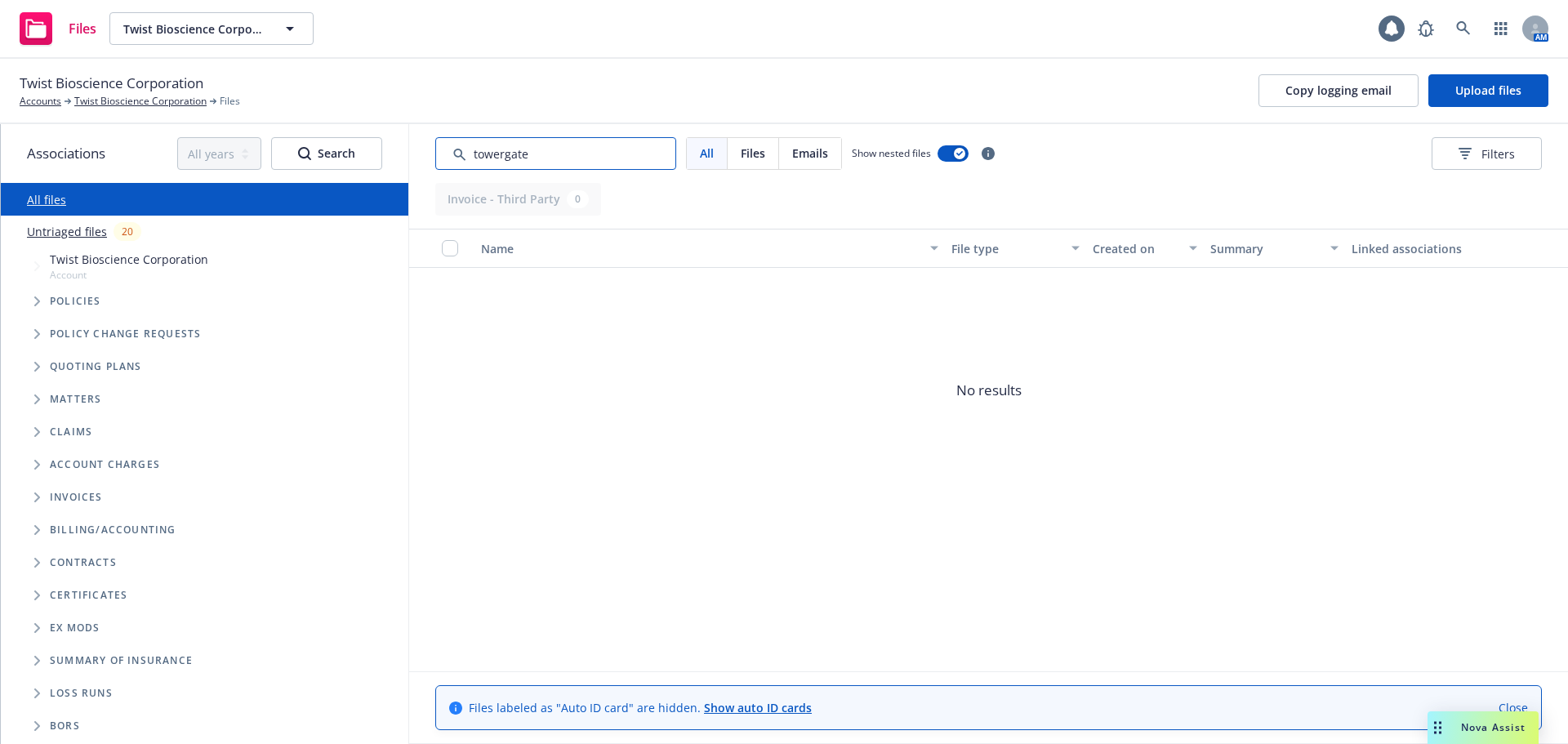
drag, startPoint x: 567, startPoint y: 152, endPoint x: 278, endPoint y: 115, distance: 291.4
click at [299, 120] on div "Twist Bioscience Corporation Accounts Twist Bioscience Corporation Files Copy l…" at bounding box center [784, 402] width 1568 height 686
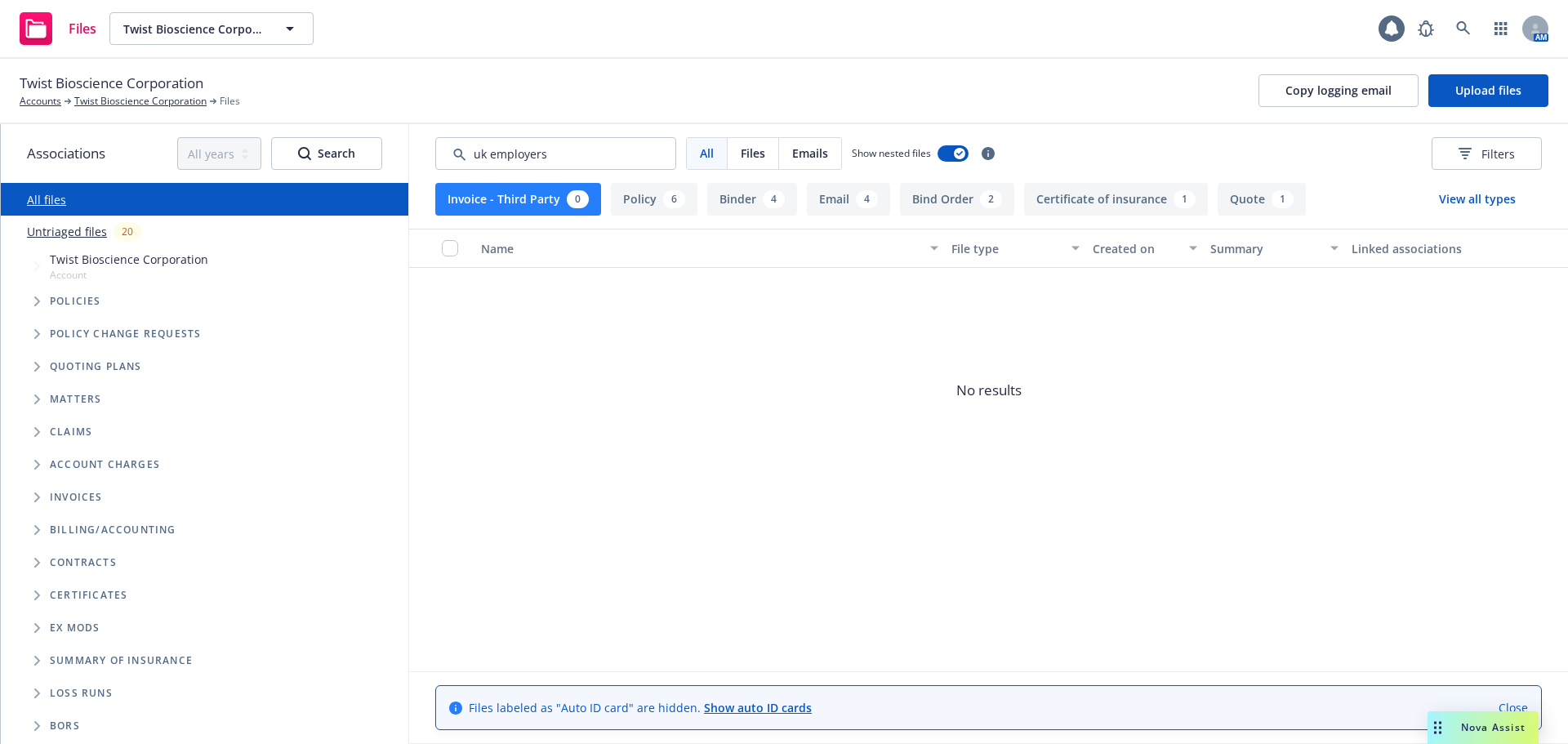
click at [706, 152] on span "All" at bounding box center [707, 153] width 14 height 17
click at [644, 193] on button "Policy 6" at bounding box center [654, 200] width 86 height 33
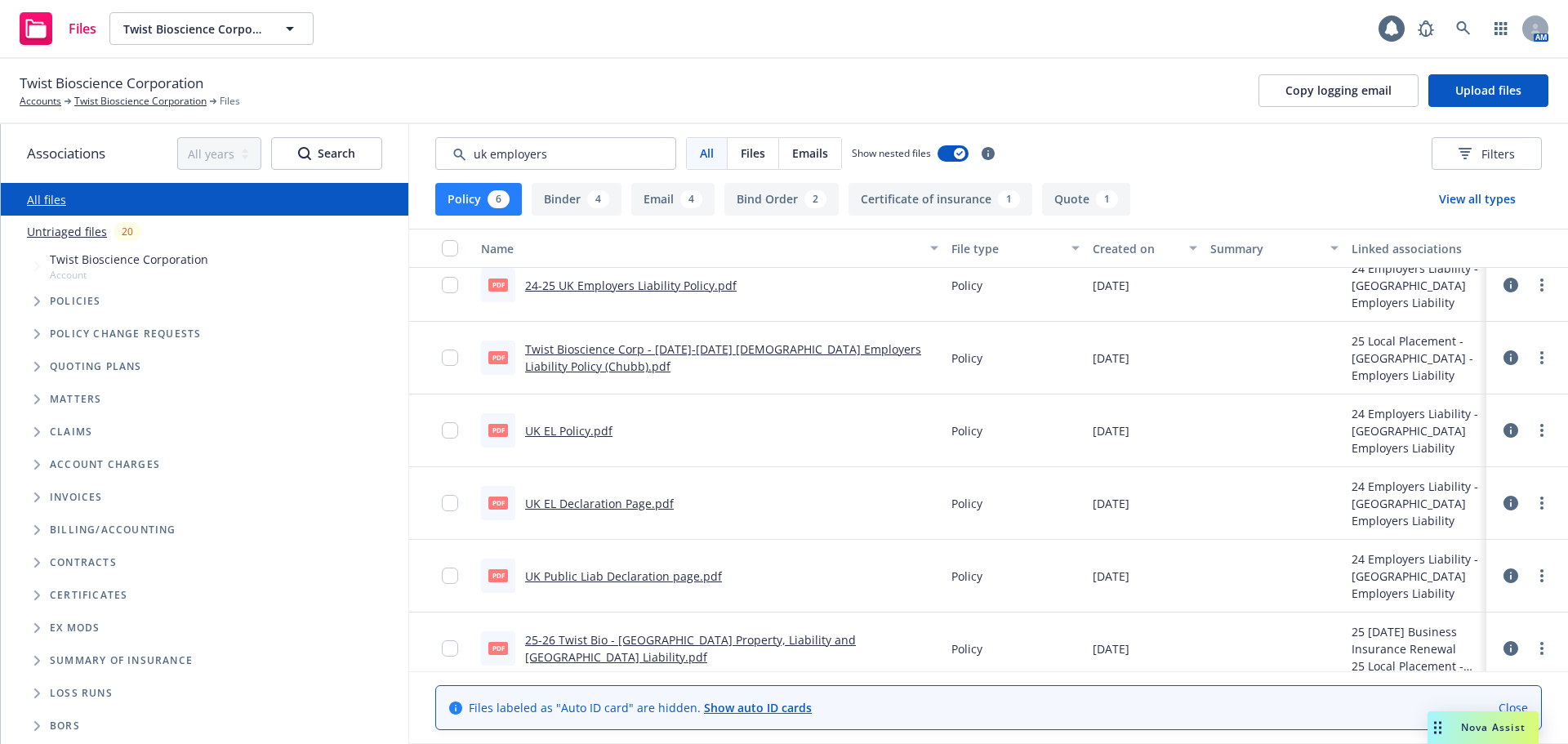
scroll to position [17, 0]
click at [668, 649] on link "25-26 Twist Bio - [GEOGRAPHIC_DATA] Property, Liability and [GEOGRAPHIC_DATA] L…" at bounding box center [690, 651] width 331 height 33
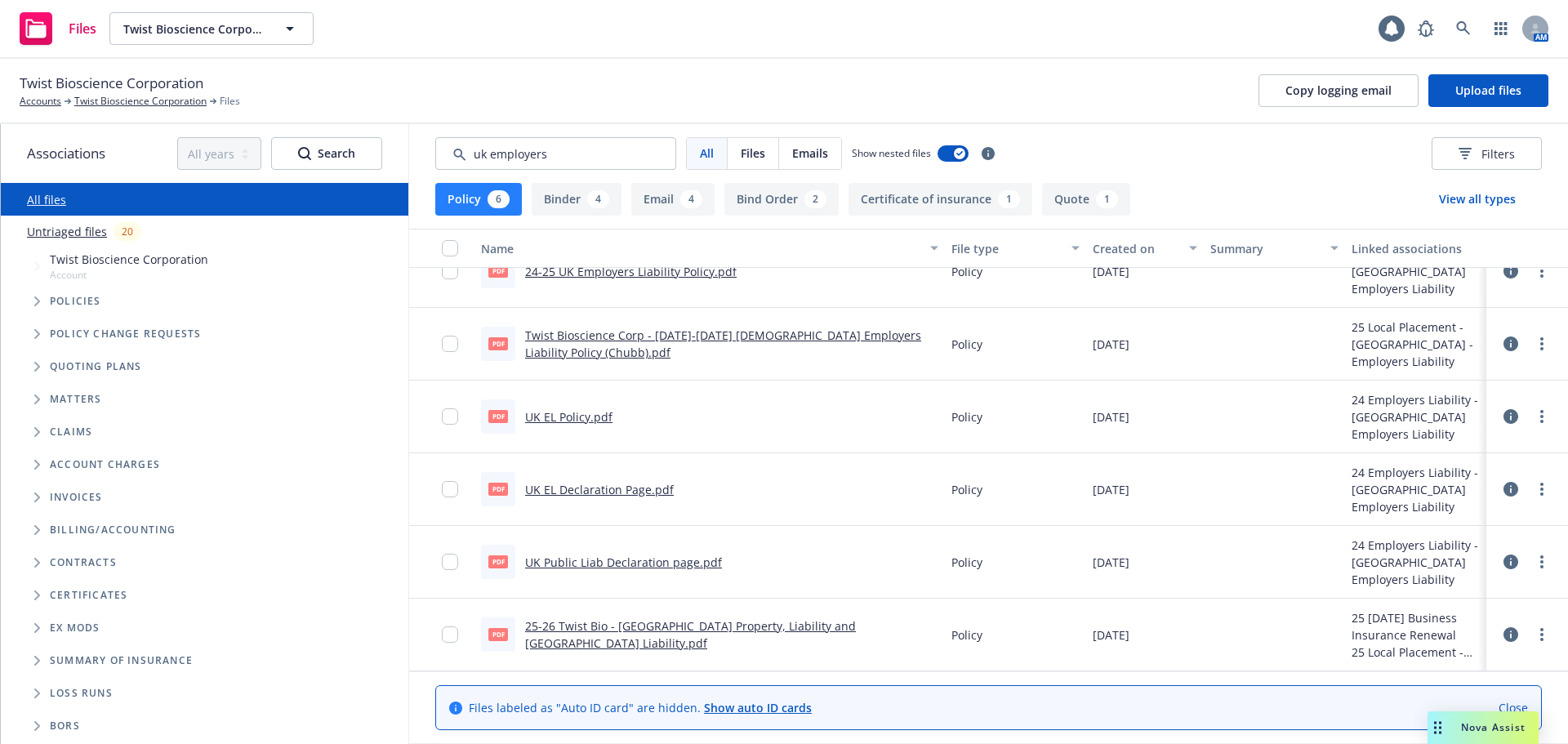
scroll to position [0, 0]
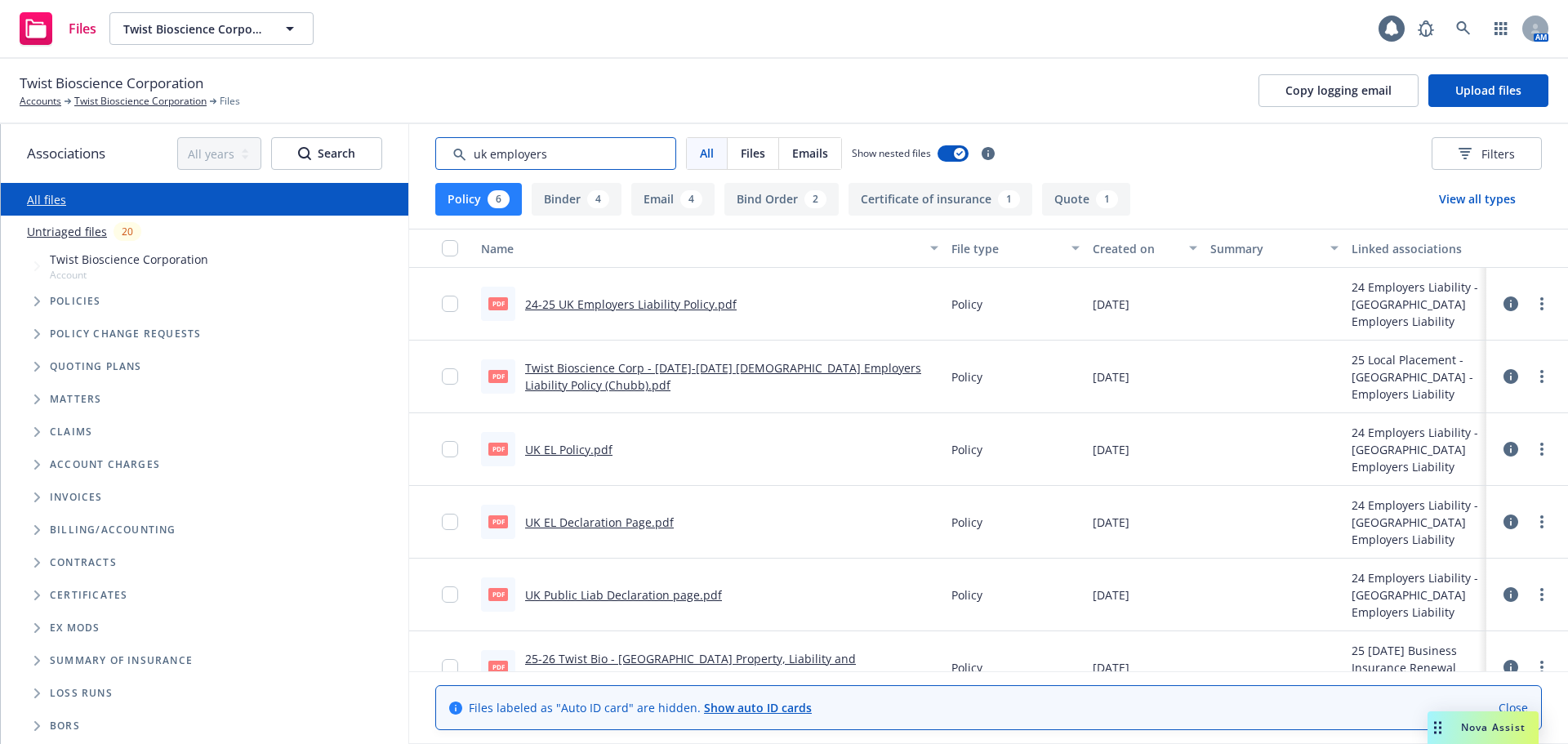
click at [574, 162] on input "Search by keyword..." at bounding box center [555, 154] width 241 height 33
drag, startPoint x: 577, startPoint y: 160, endPoint x: 467, endPoint y: 162, distance: 110.0
click at [469, 163] on input "Search by keyword..." at bounding box center [555, 154] width 241 height 33
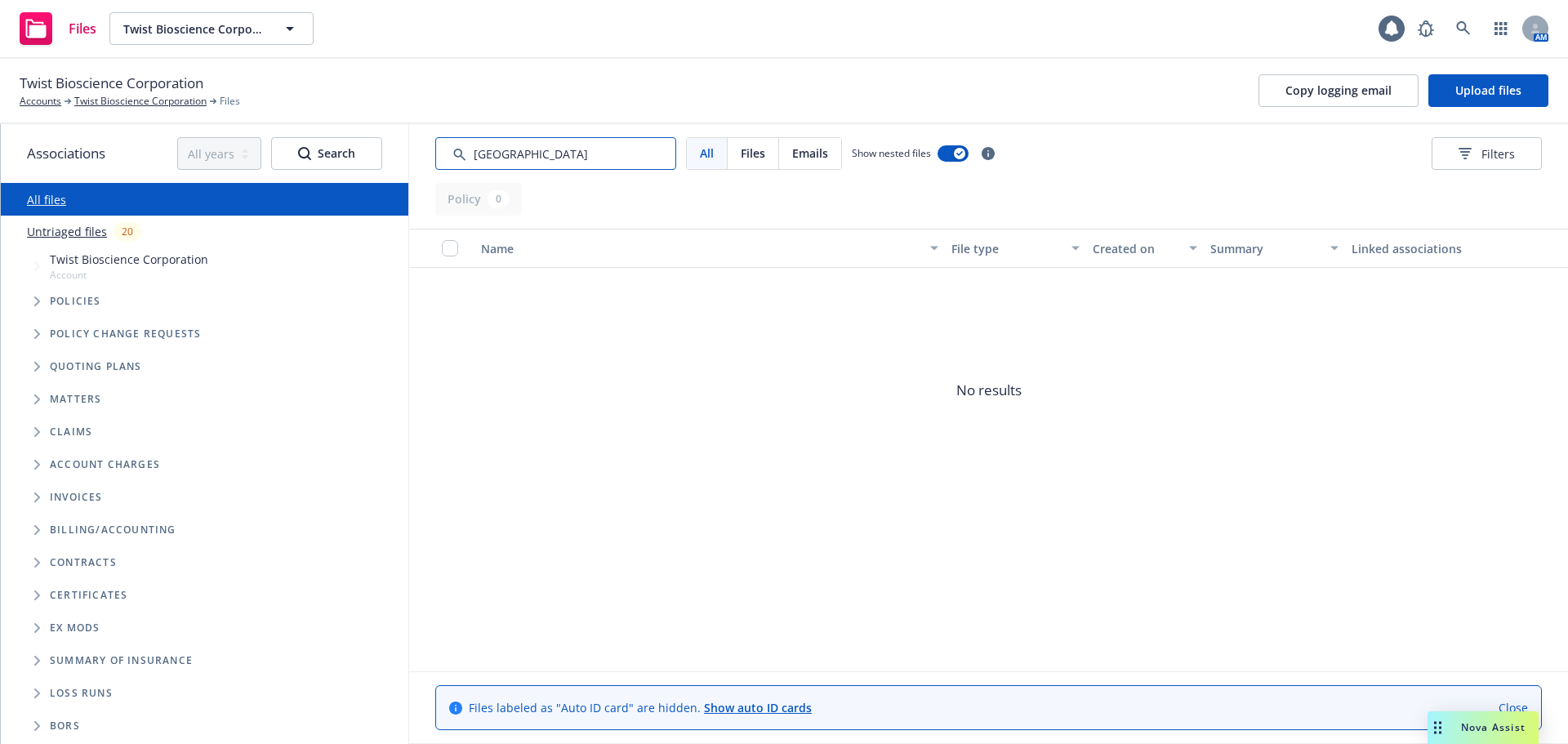
drag, startPoint x: 562, startPoint y: 161, endPoint x: 222, endPoint y: 134, distance: 341.1
click at [222, 136] on div "Associations All years 2027 2026 2025 2024 2023 2022 2021 2020 2019 2018 2017 2…" at bounding box center [784, 435] width 1567 height 620
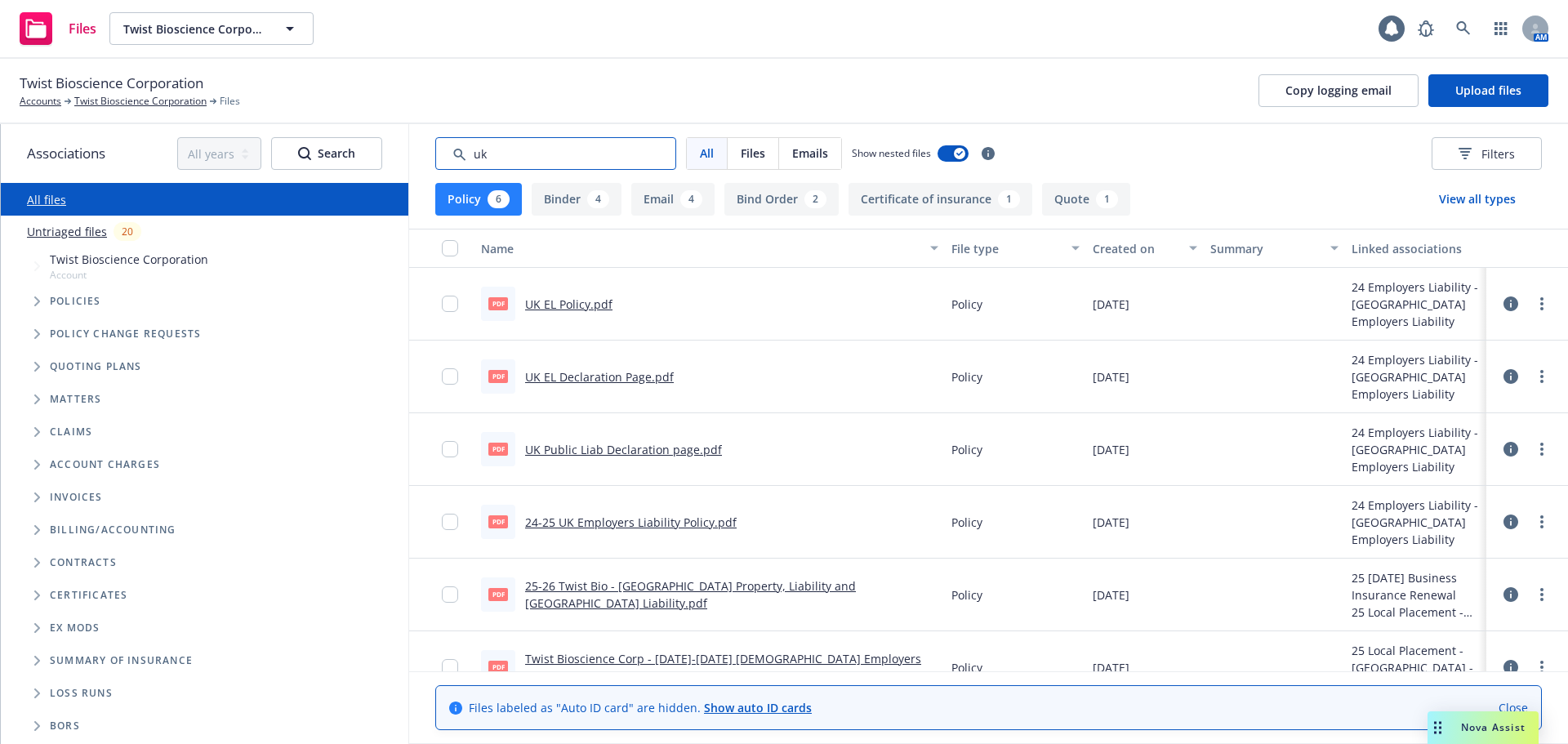
drag, startPoint x: 555, startPoint y: 163, endPoint x: 13, endPoint y: 101, distance: 545.5
click at [25, 101] on div "Twist Bioscience Corporation Accounts Twist Bioscience Corporation Files Copy l…" at bounding box center [784, 402] width 1568 height 686
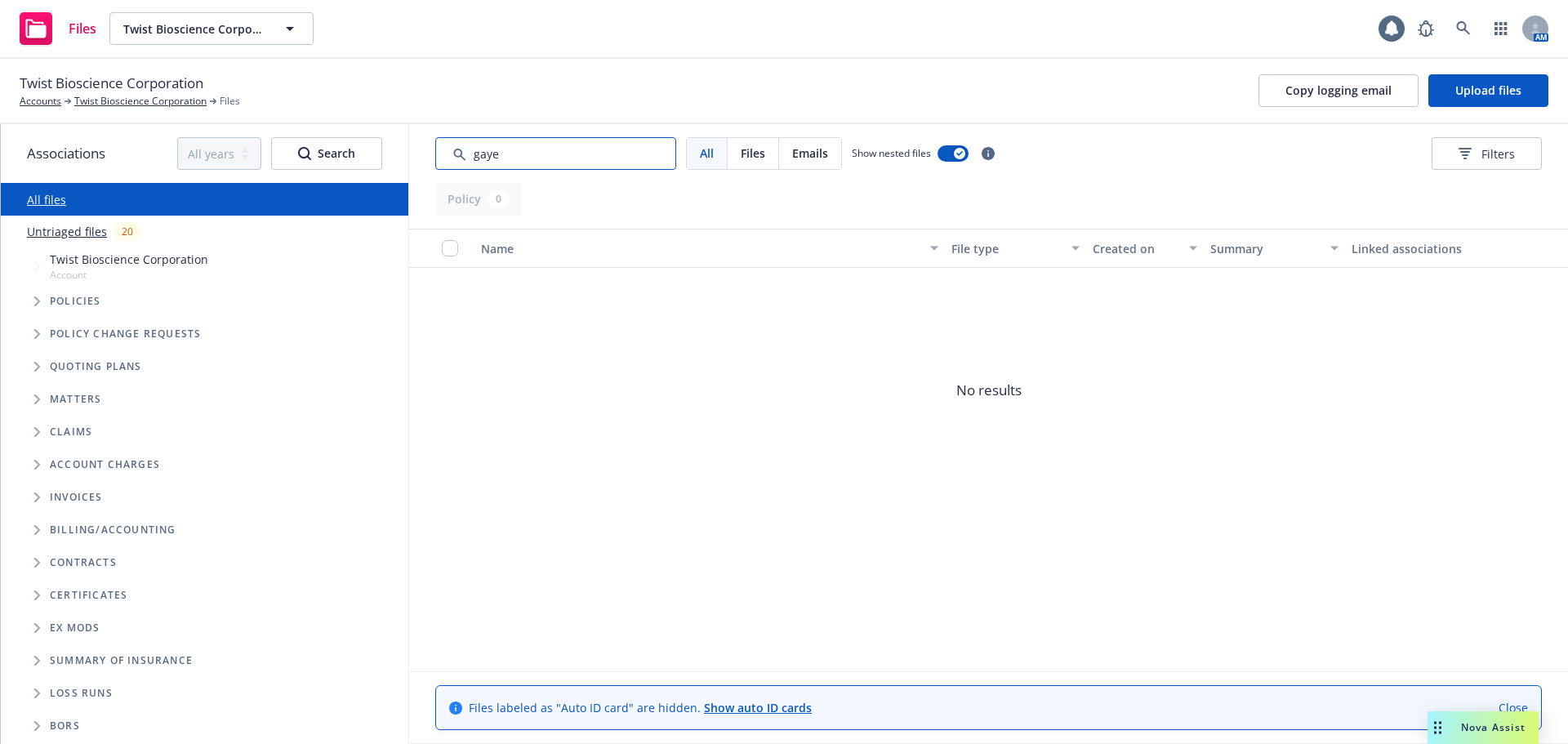
drag, startPoint x: 548, startPoint y: 150, endPoint x: 357, endPoint y: 125, distance: 192.6
click at [357, 125] on div "Associations All years 2027 2026 2025 2024 2023 2022 2021 2020 2019 2018 2017 2…" at bounding box center [784, 435] width 1567 height 620
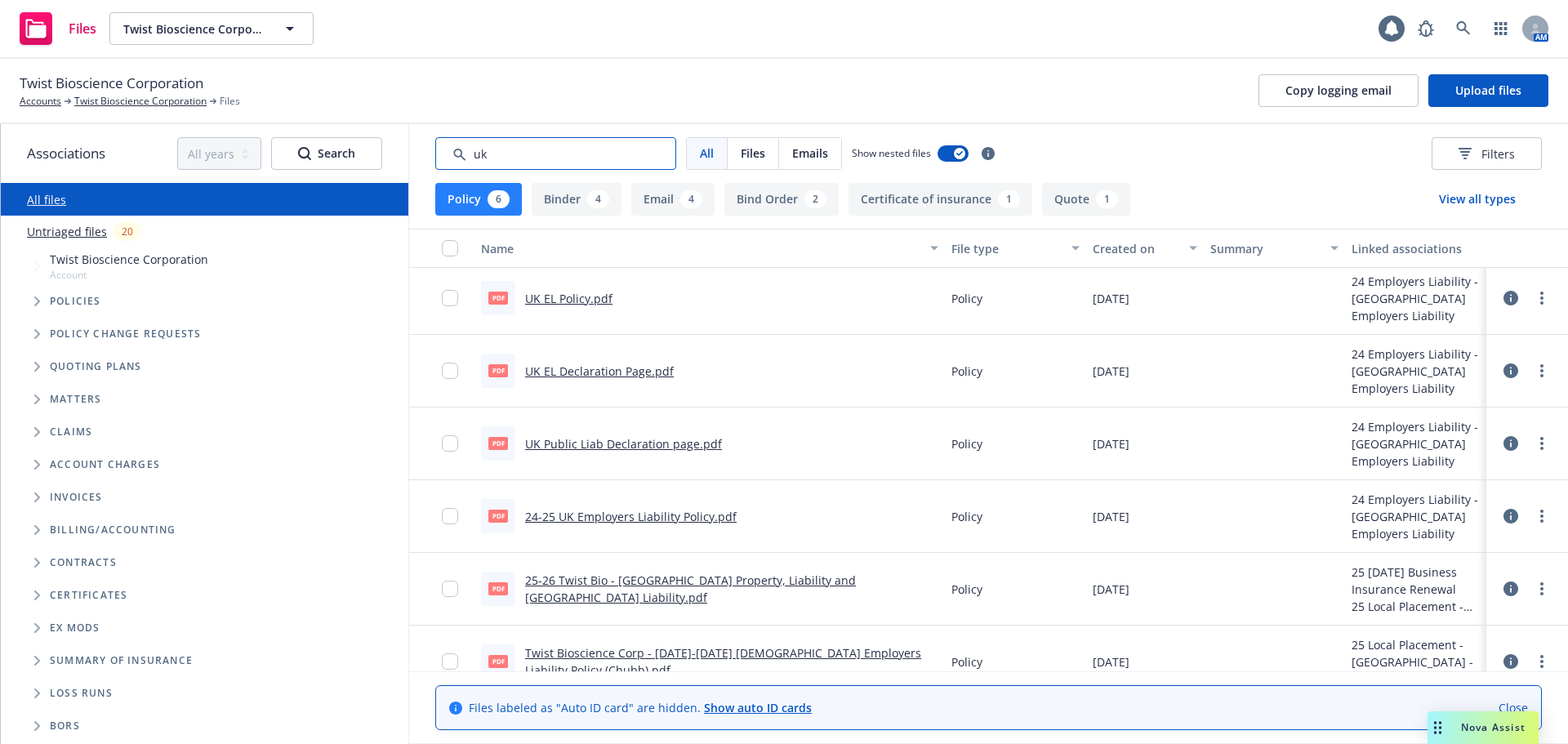
scroll to position [33, 0]
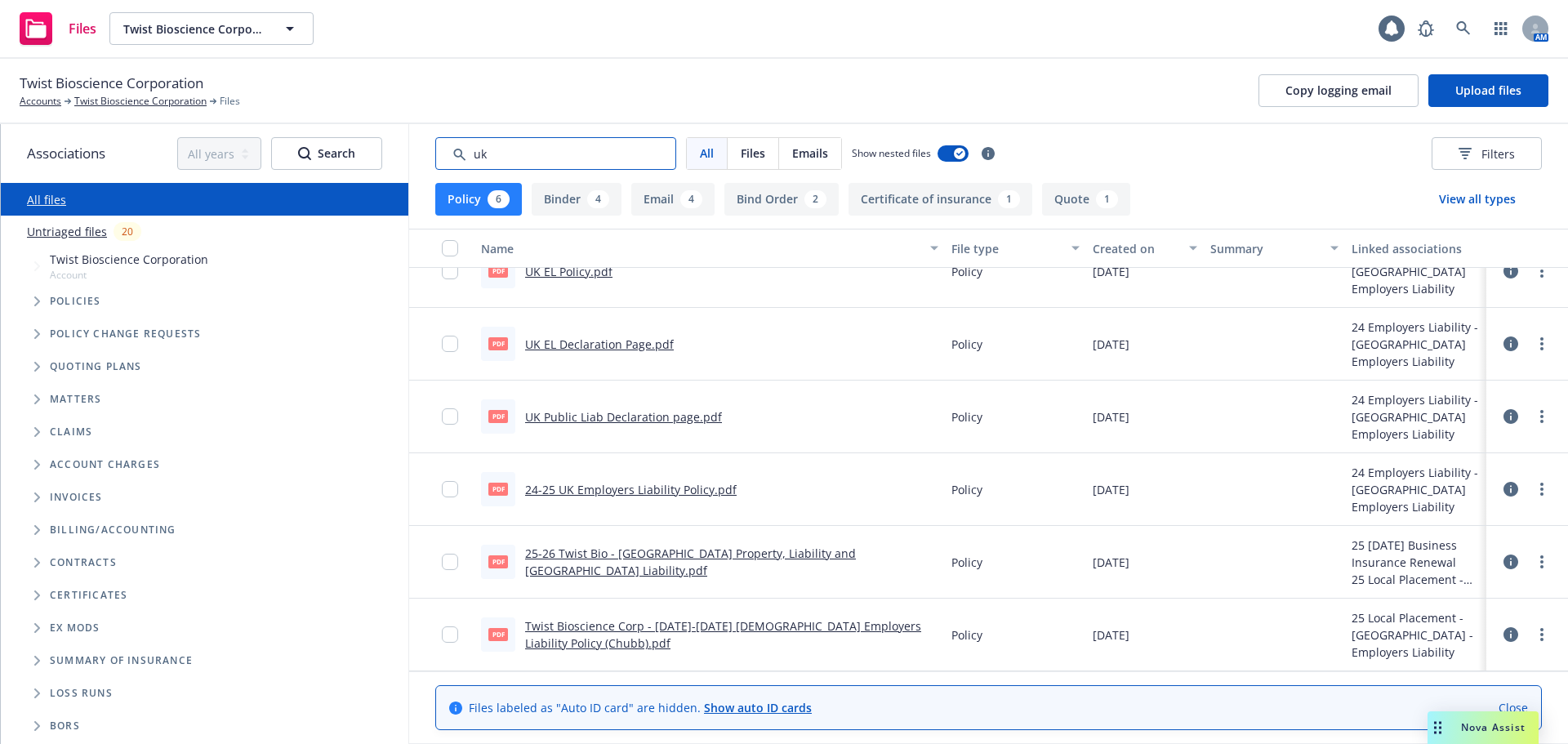
type input "uk"
click at [1480, 206] on button "View all types" at bounding box center [1477, 200] width 129 height 33
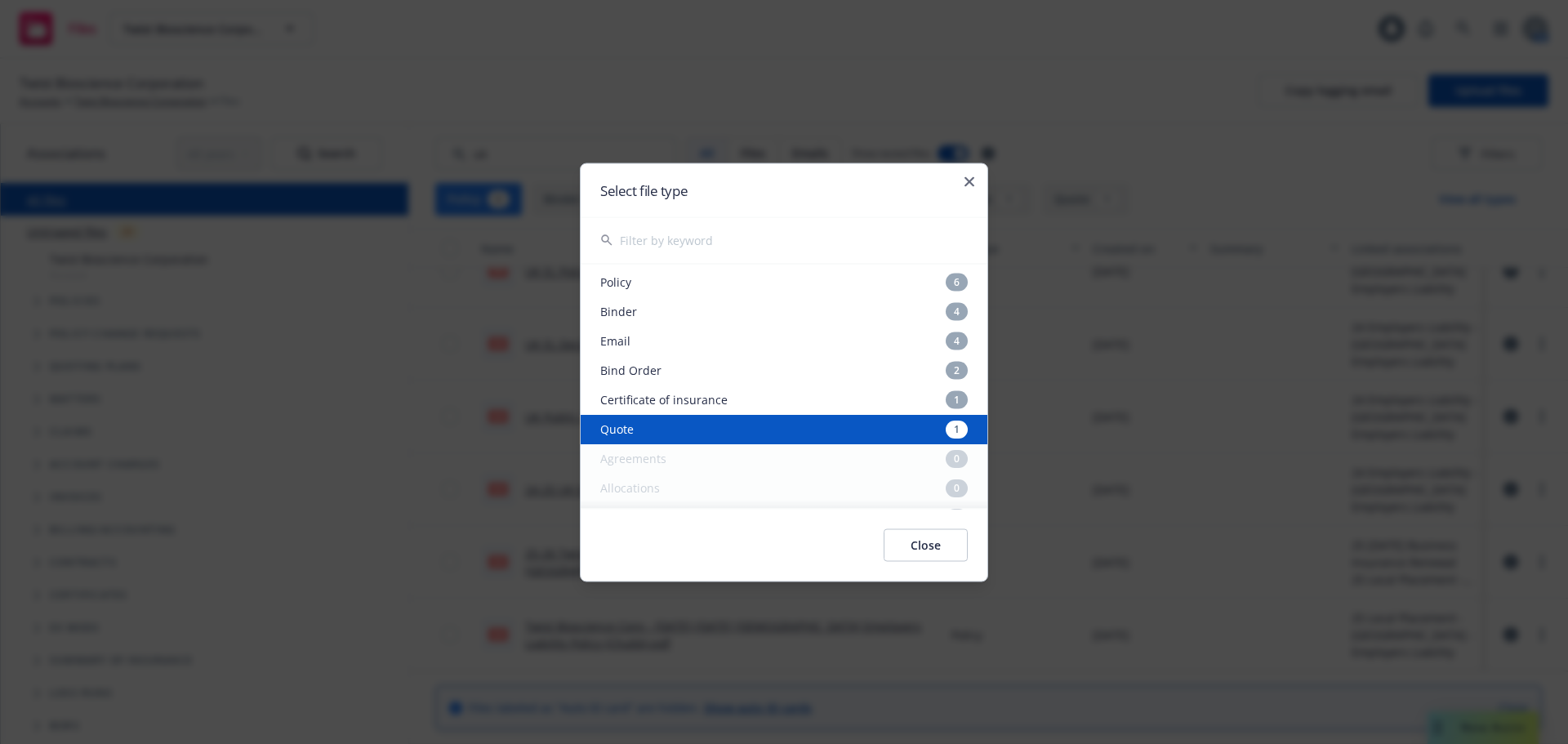
click at [915, 545] on button "Close" at bounding box center [925, 545] width 84 height 33
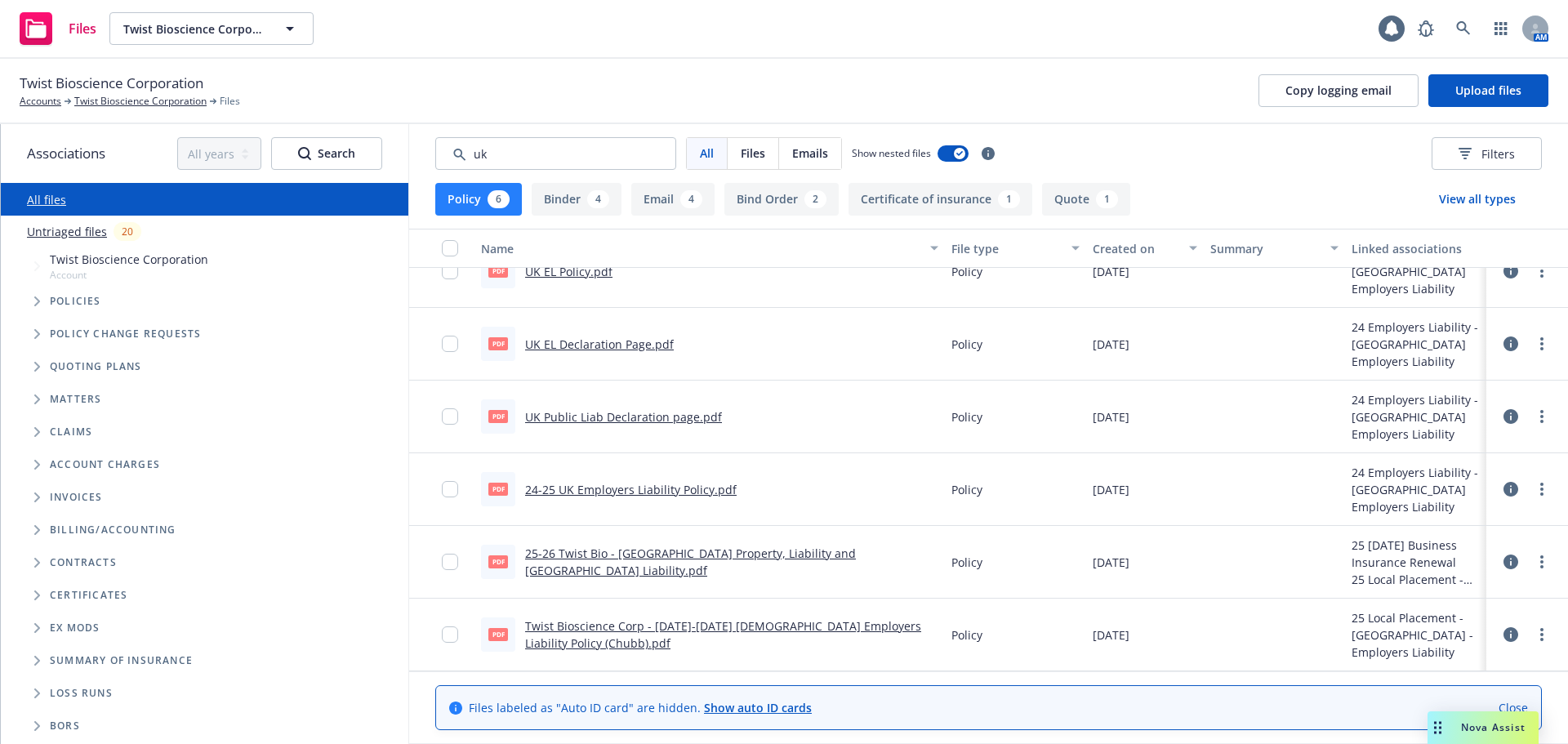
click at [488, 197] on div "6" at bounding box center [498, 200] width 22 height 18
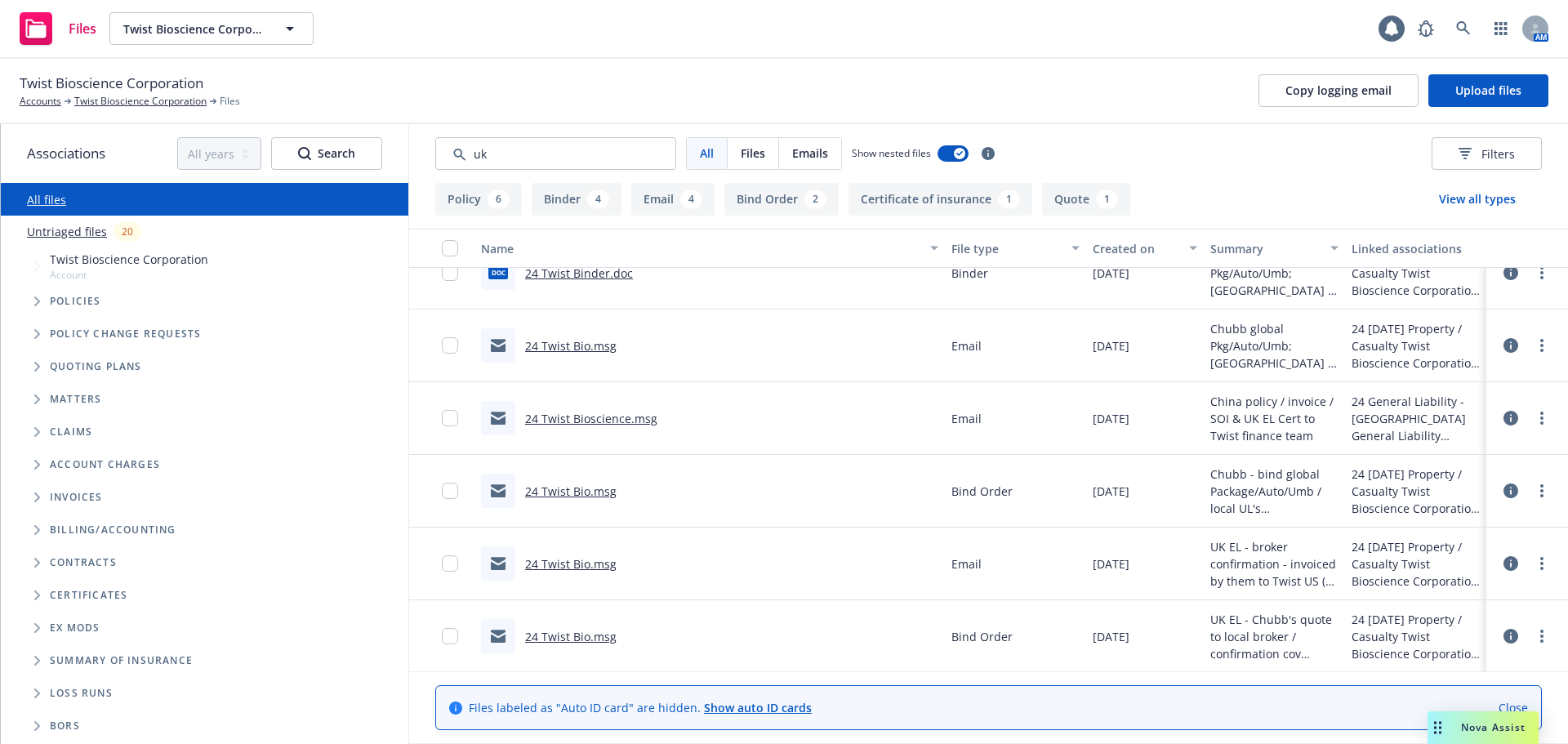
scroll to position [896, 0]
click at [603, 559] on link "24 Twist Bio.msg" at bounding box center [570, 563] width 91 height 16
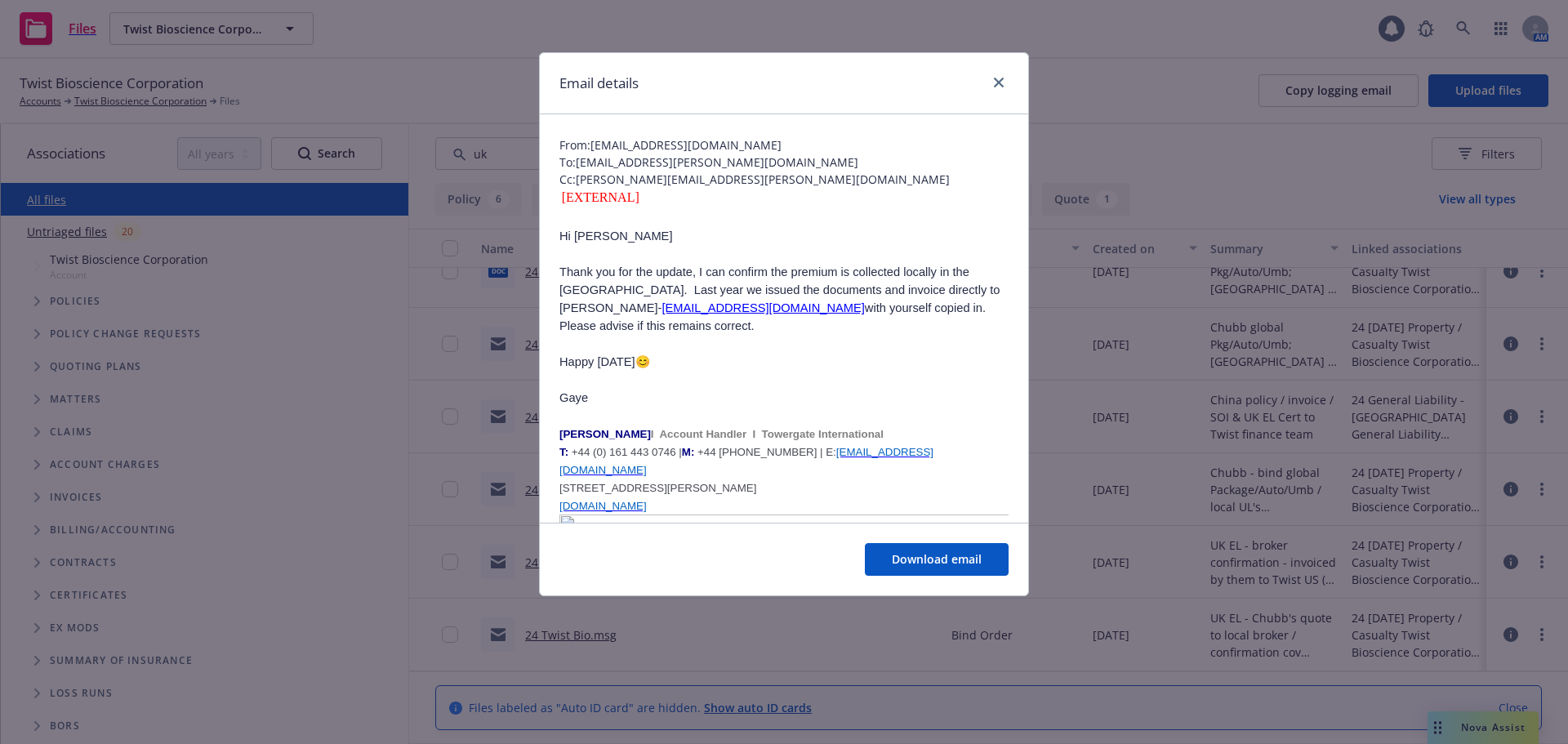
scroll to position [0, 0]
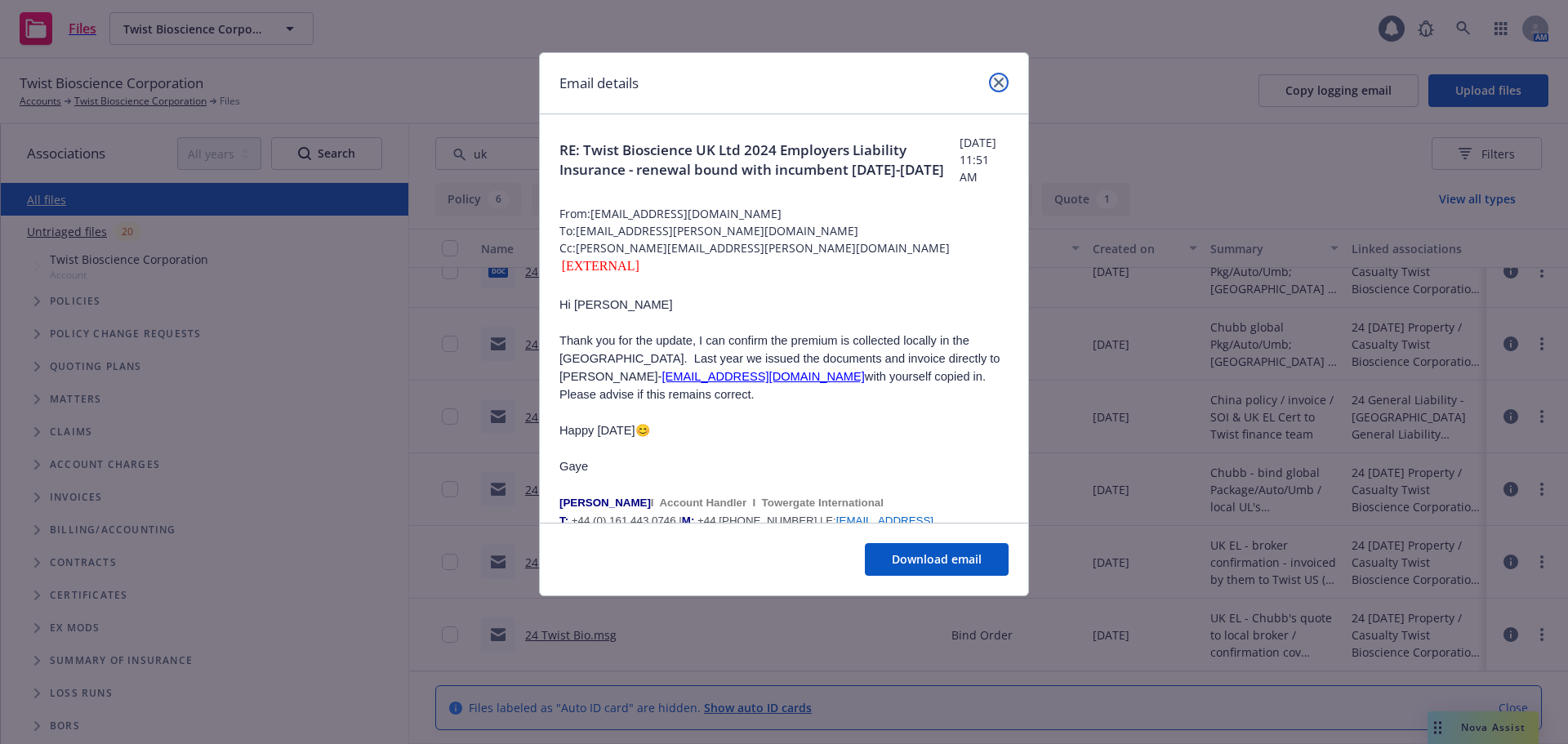
click at [1001, 81] on icon "close" at bounding box center [998, 82] width 10 height 10
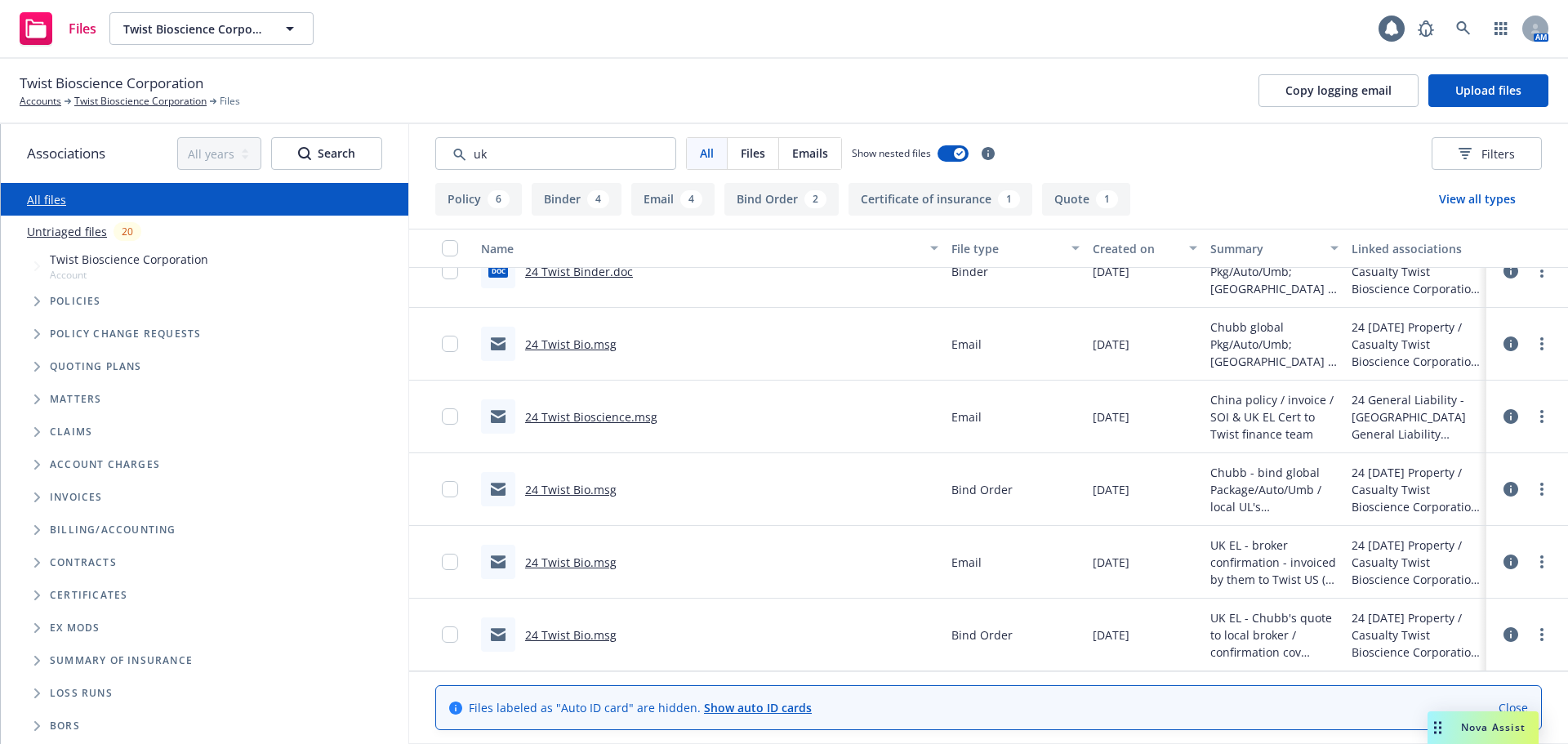
click at [584, 484] on link "24 Twist Bio.msg" at bounding box center [570, 490] width 91 height 16
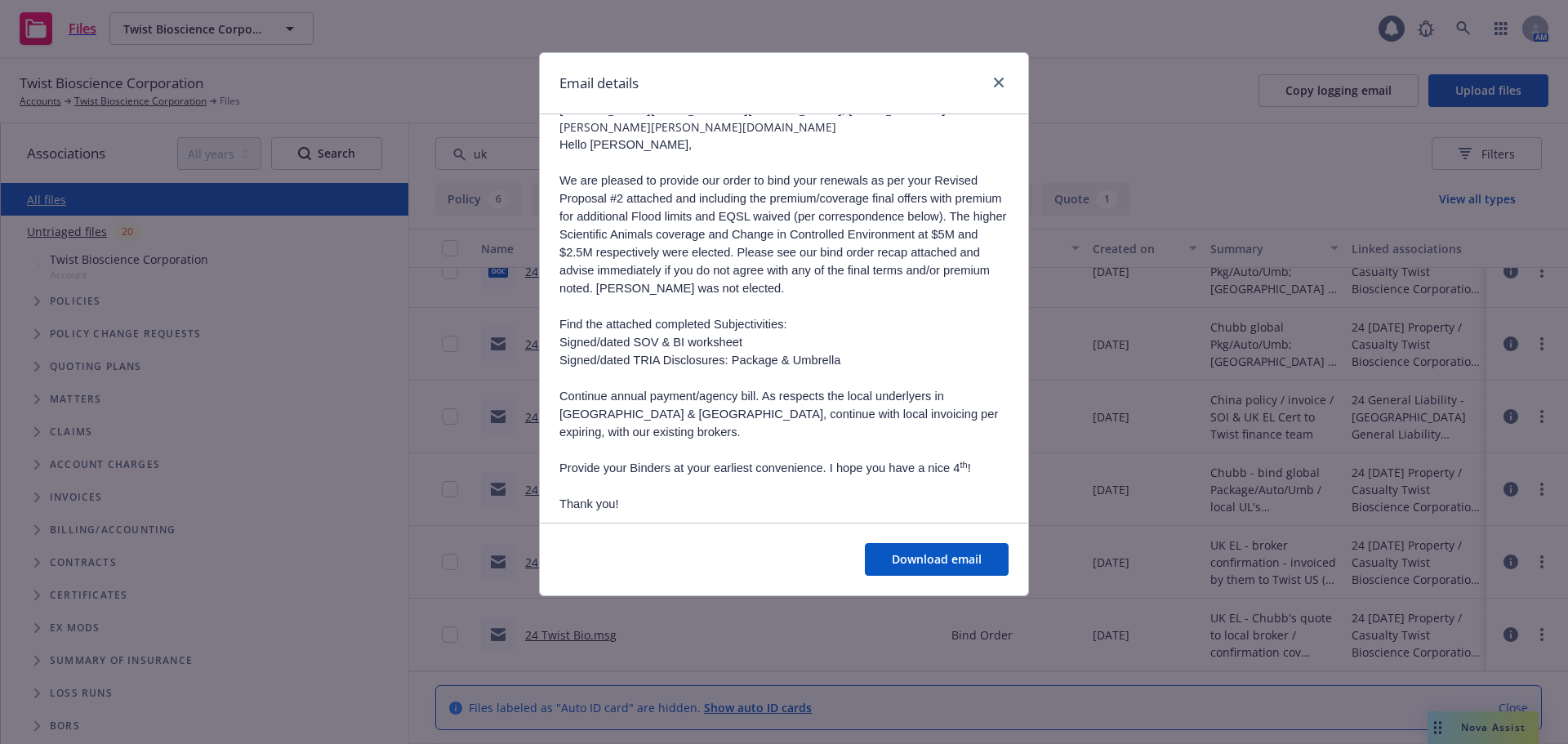
scroll to position [172, 0]
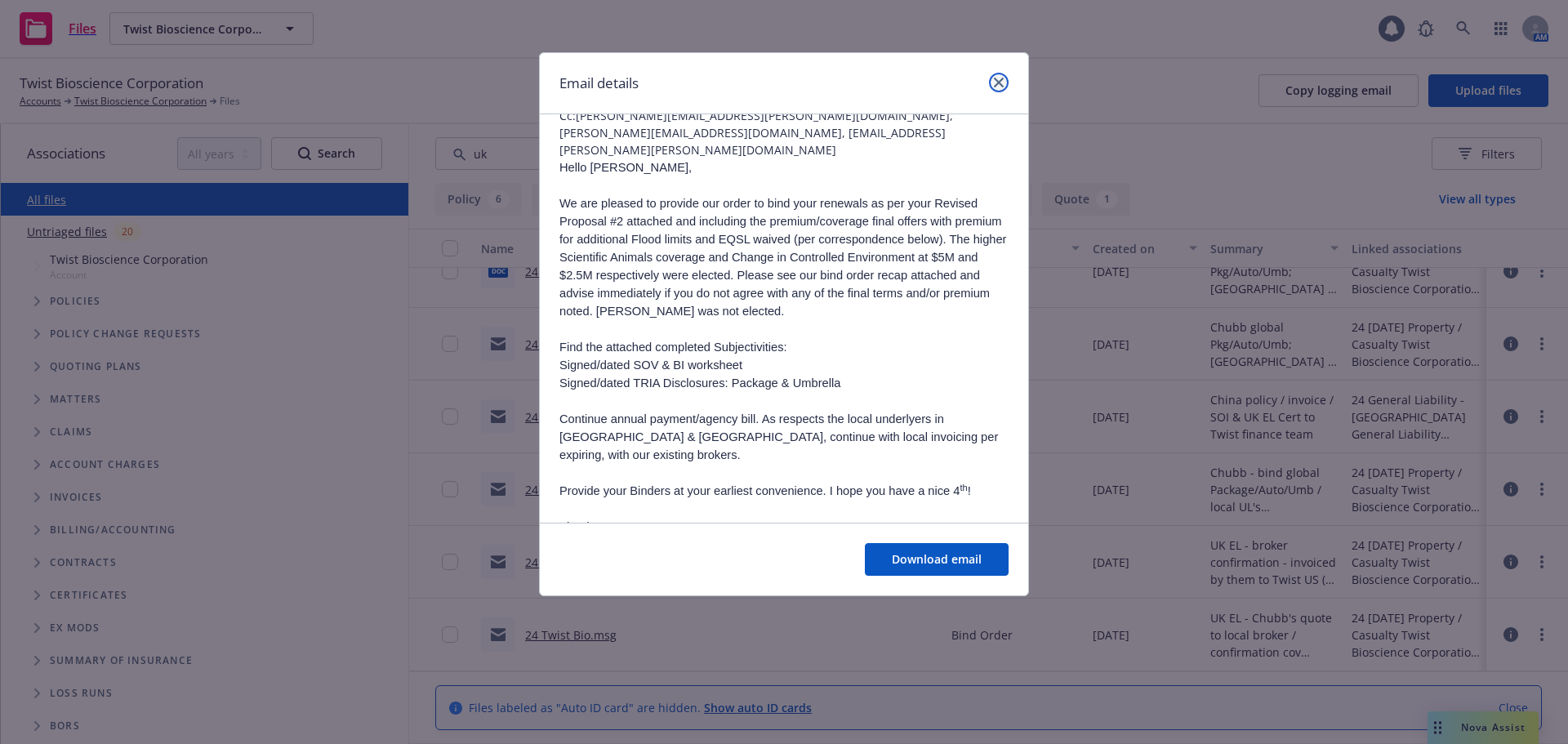
click at [999, 77] on link "close" at bounding box center [999, 82] width 20 height 20
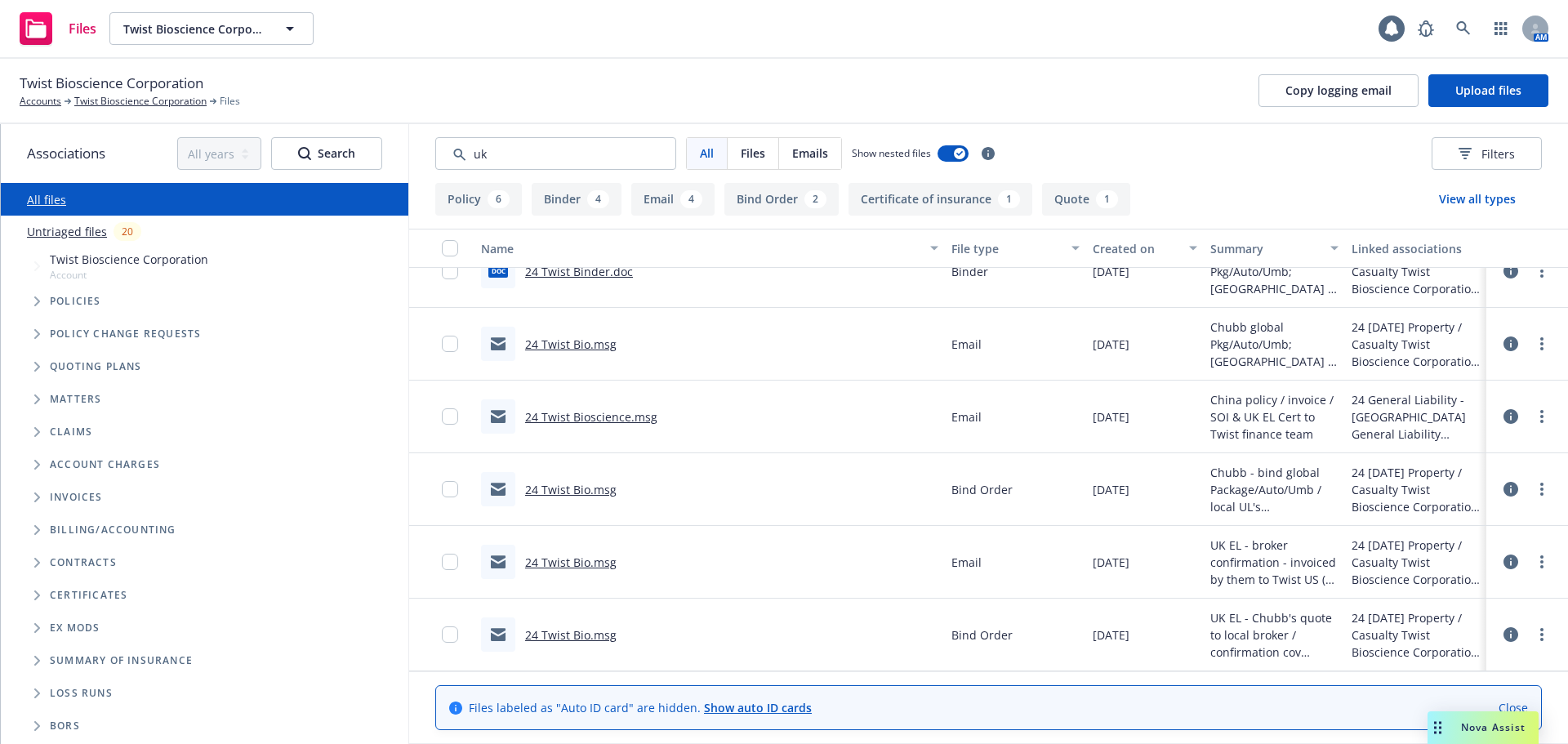
click at [621, 410] on link "24 Twist Bioscience.msg" at bounding box center [591, 417] width 132 height 16
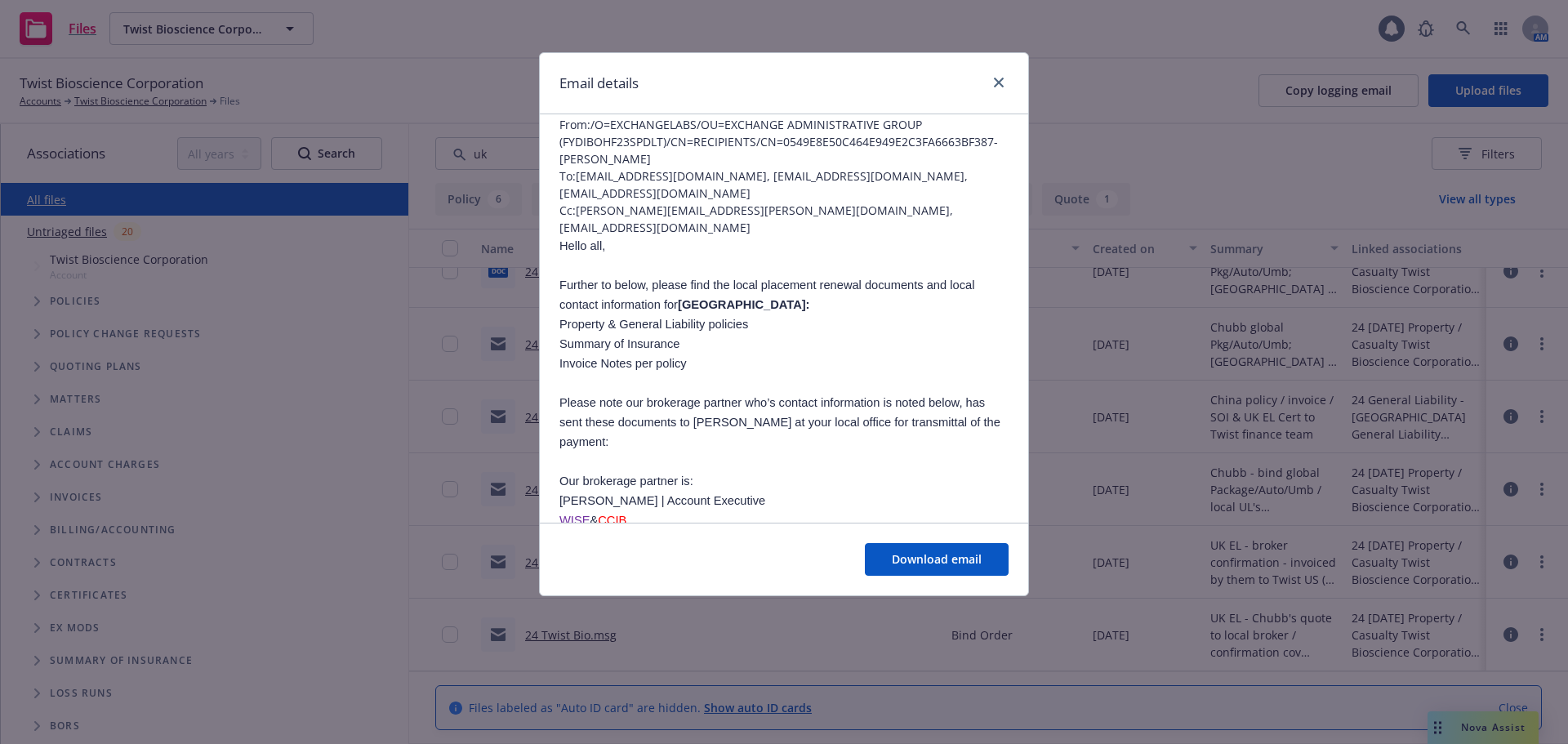
scroll to position [122, 0]
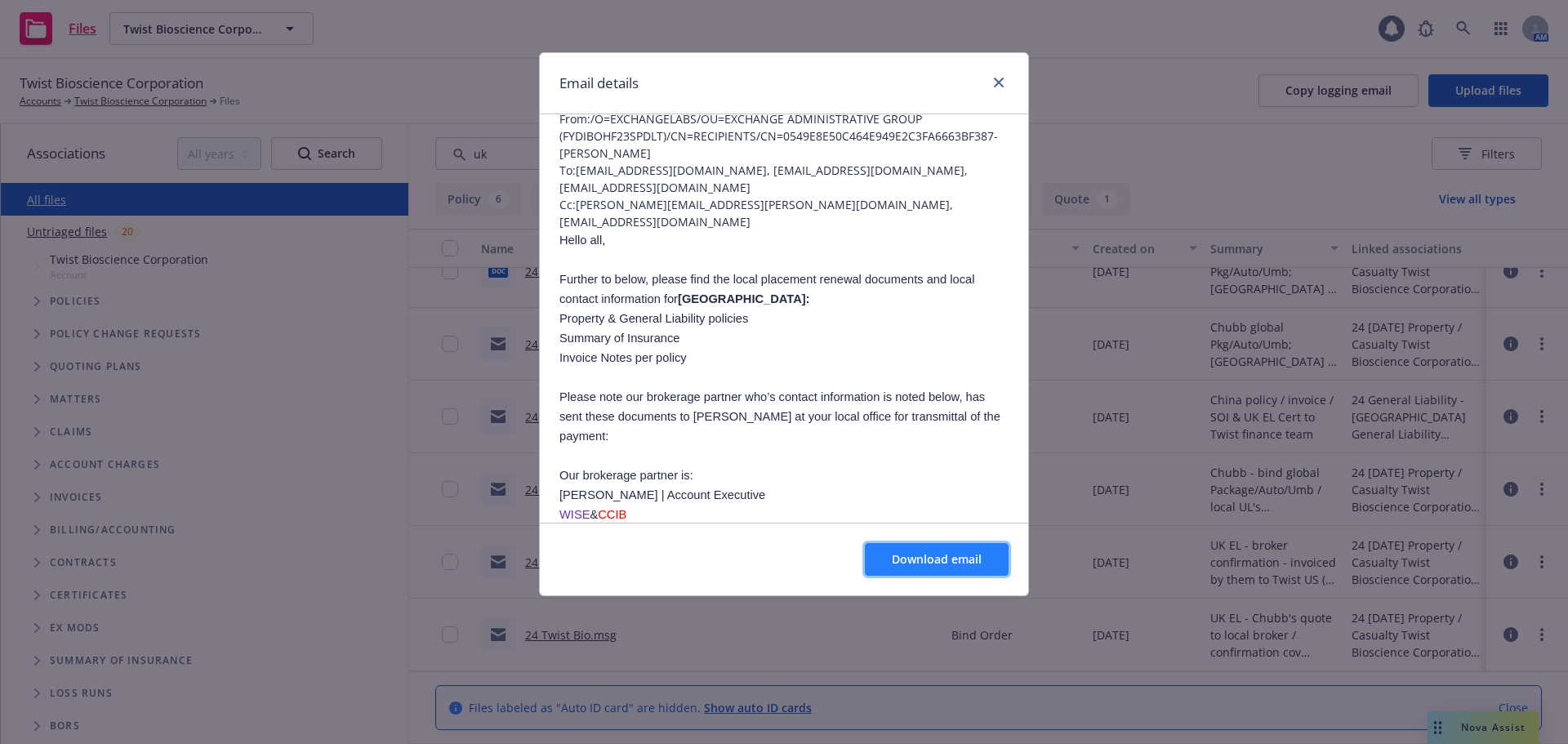
click at [900, 554] on span "Download email" at bounding box center [936, 559] width 90 height 16
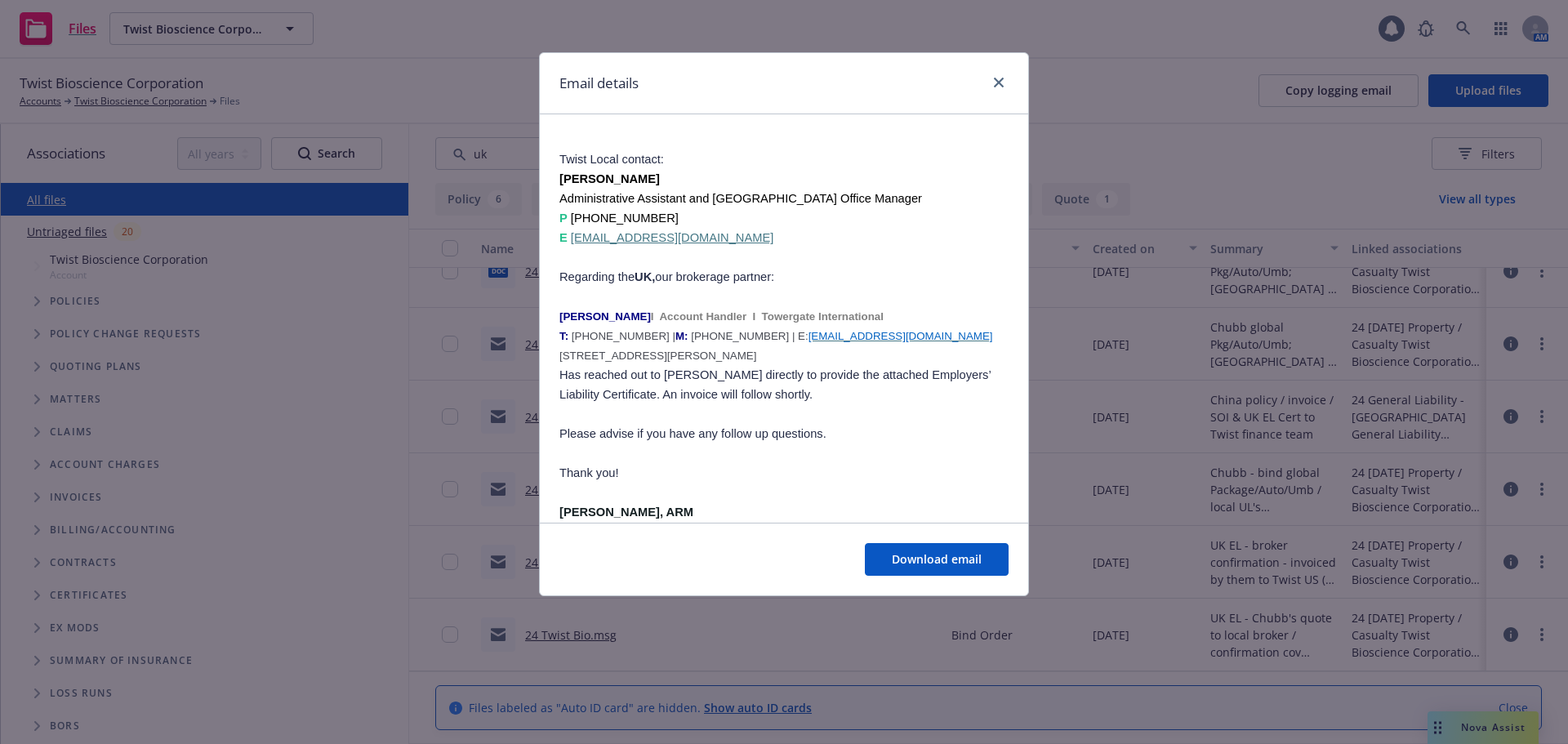
scroll to position [605, 0]
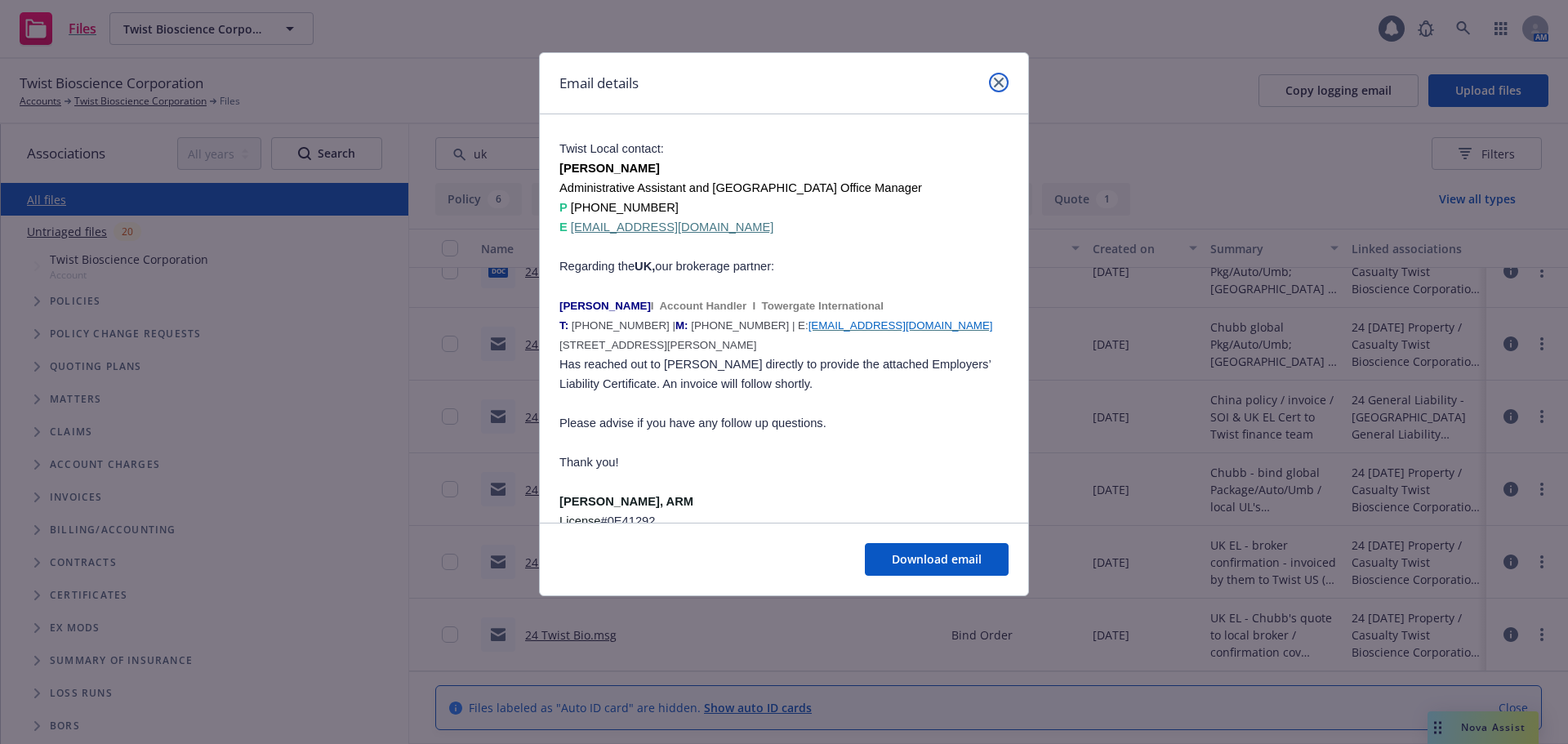
click at [1003, 77] on link "close" at bounding box center [999, 82] width 20 height 20
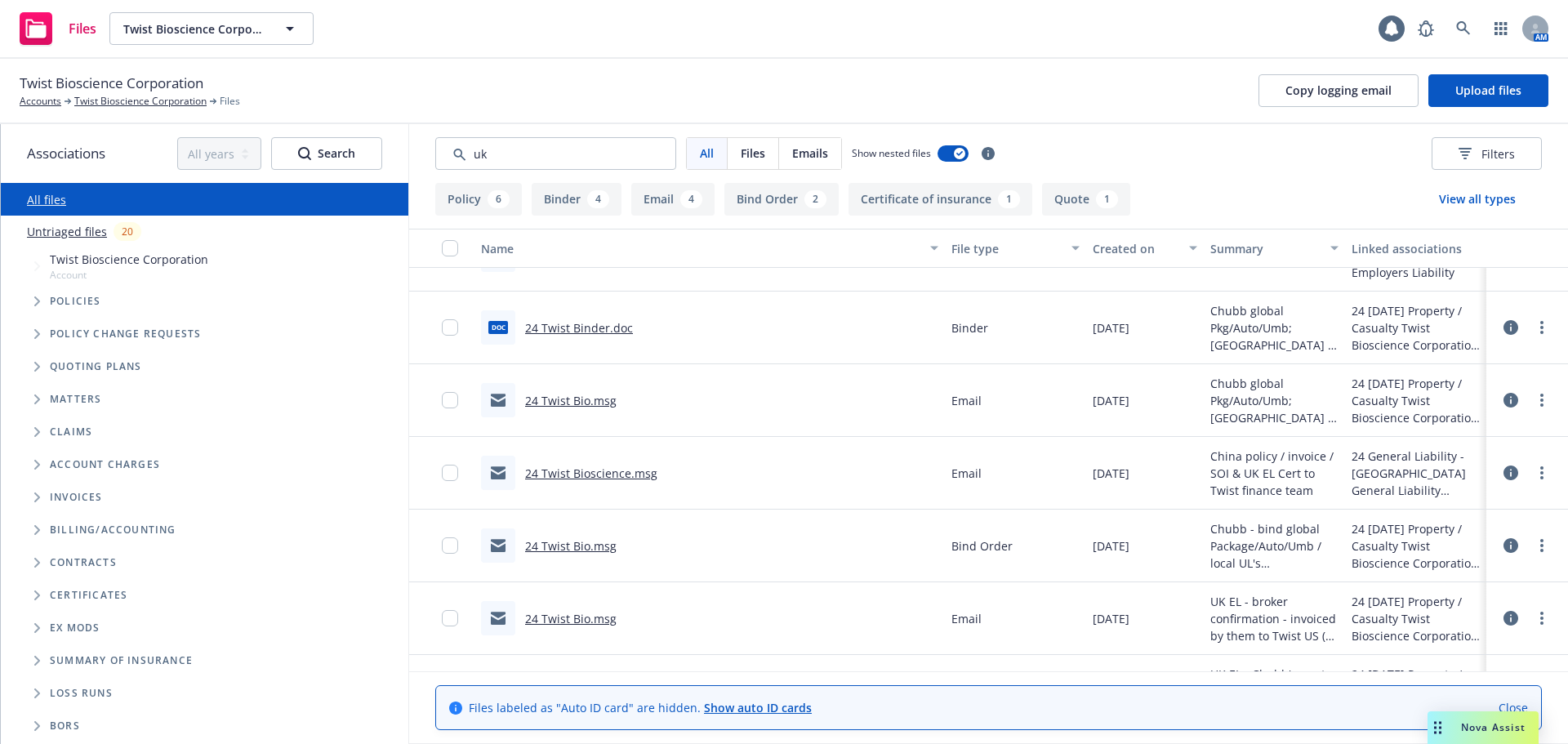
scroll to position [838, 0]
click at [605, 402] on link "24 Twist Bio.msg" at bounding box center [570, 403] width 91 height 16
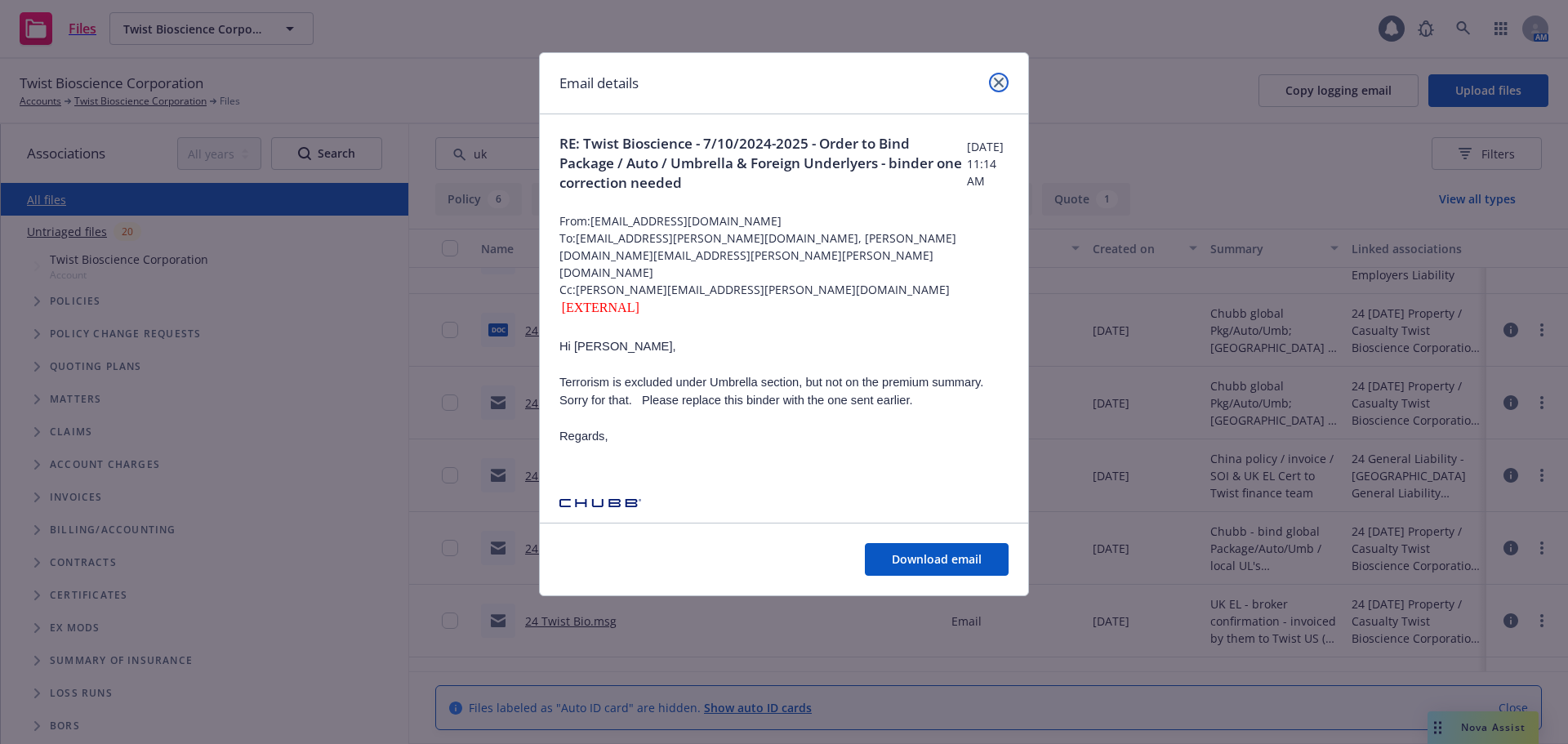
click at [995, 84] on icon "close" at bounding box center [998, 82] width 10 height 10
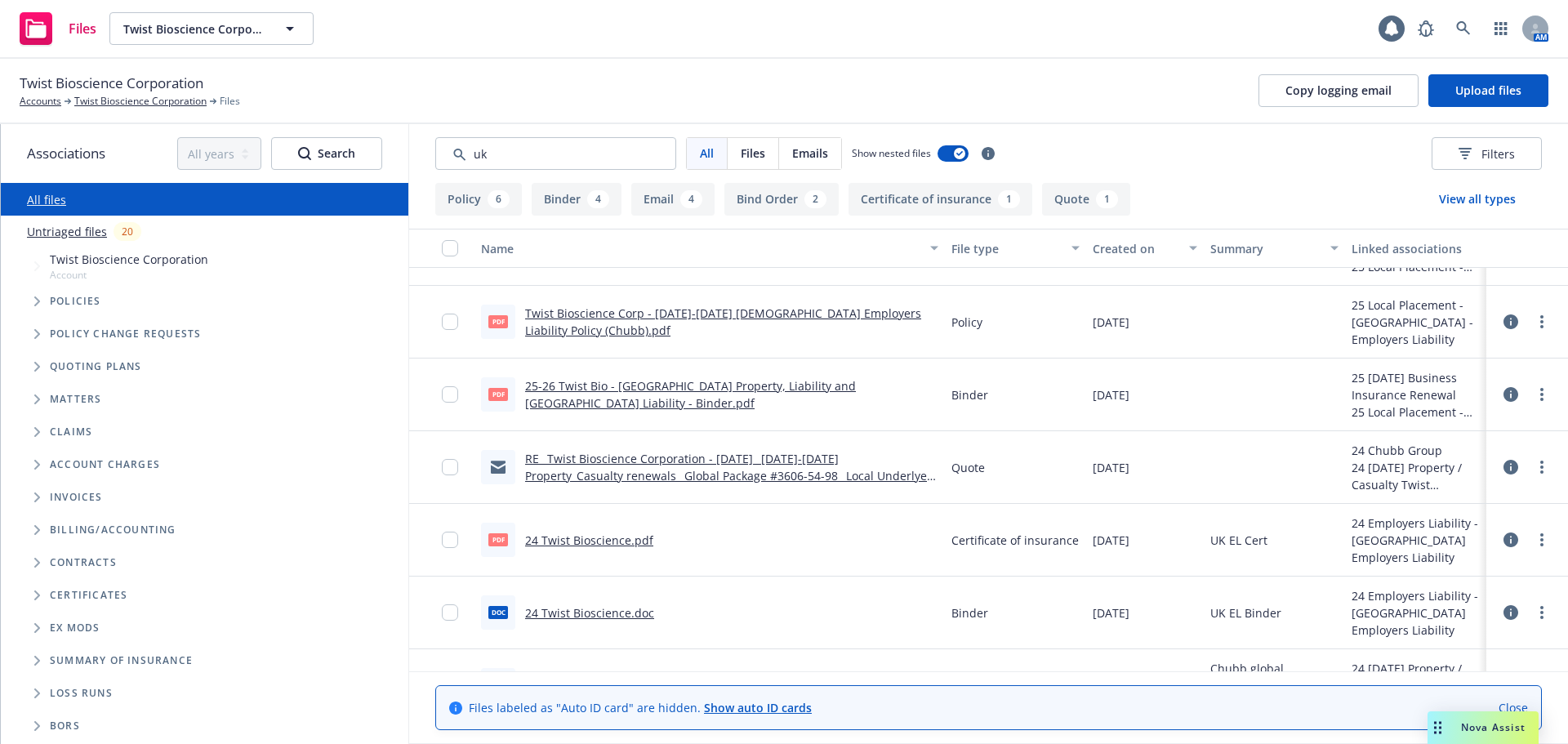
scroll to position [482, 0]
